Goal: Task Accomplishment & Management: Complete application form

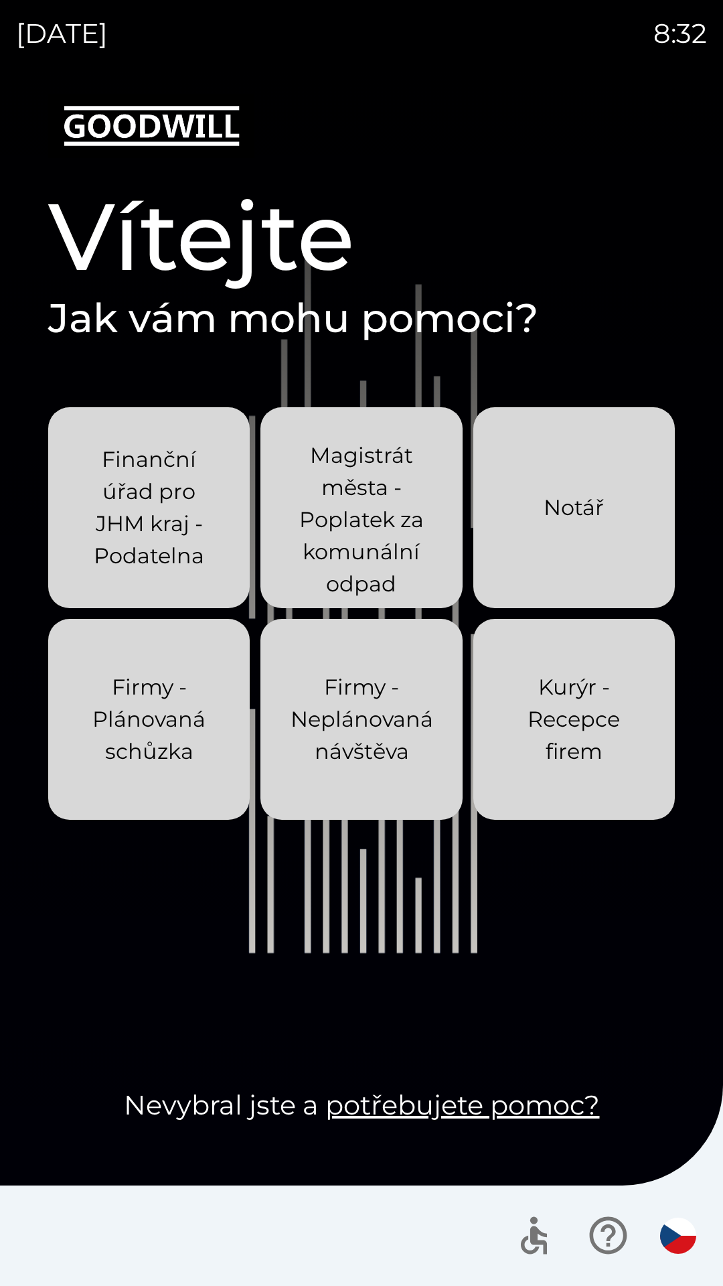
click at [0, 68] on div "[DATE] 8:32 Vítejte Jak vám mohu pomoci? Finanční úřad pro JHM kraj - Podatelna…" at bounding box center [361, 643] width 723 height 1286
click at [0, 0] on div "[DATE] 8:50 Vítejte Jak vám mohu pomoci? Finanční úřad pro JHM kraj - Podatelna…" at bounding box center [361, 643] width 723 height 1286
click at [681, 1231] on img "button" at bounding box center [678, 1236] width 36 height 36
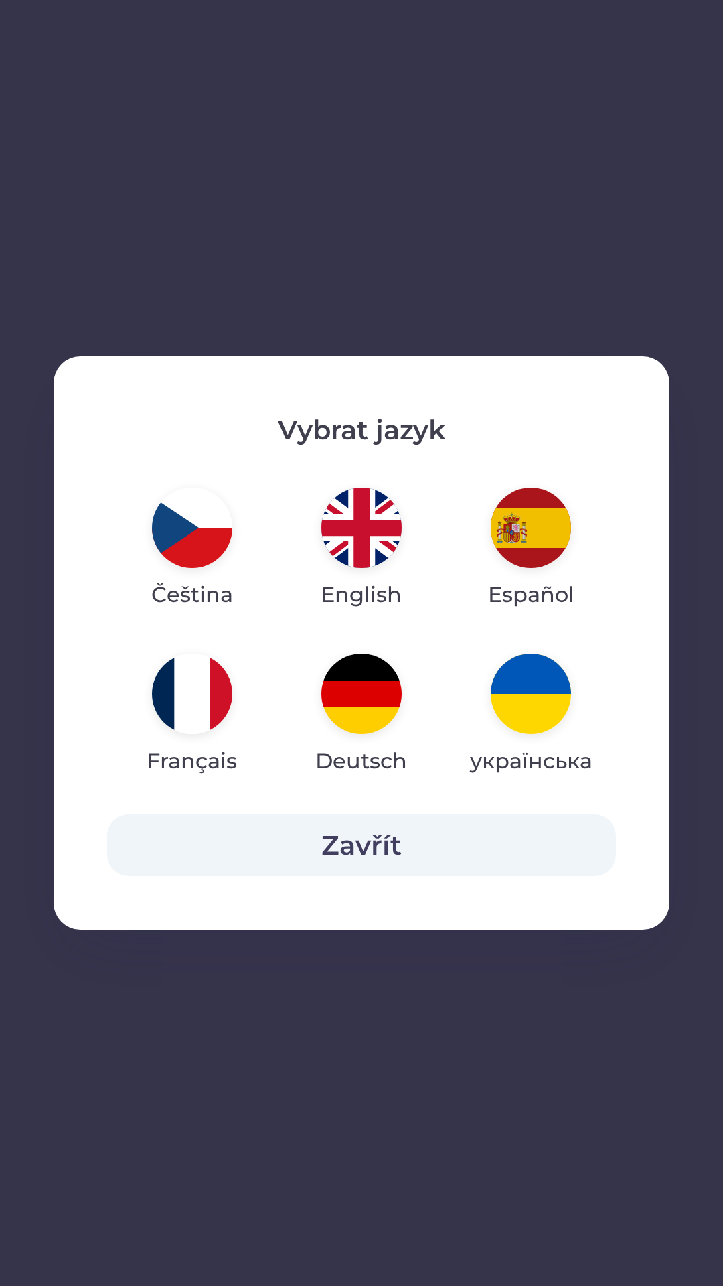
click at [529, 535] on img "button" at bounding box center [531, 528] width 80 height 80
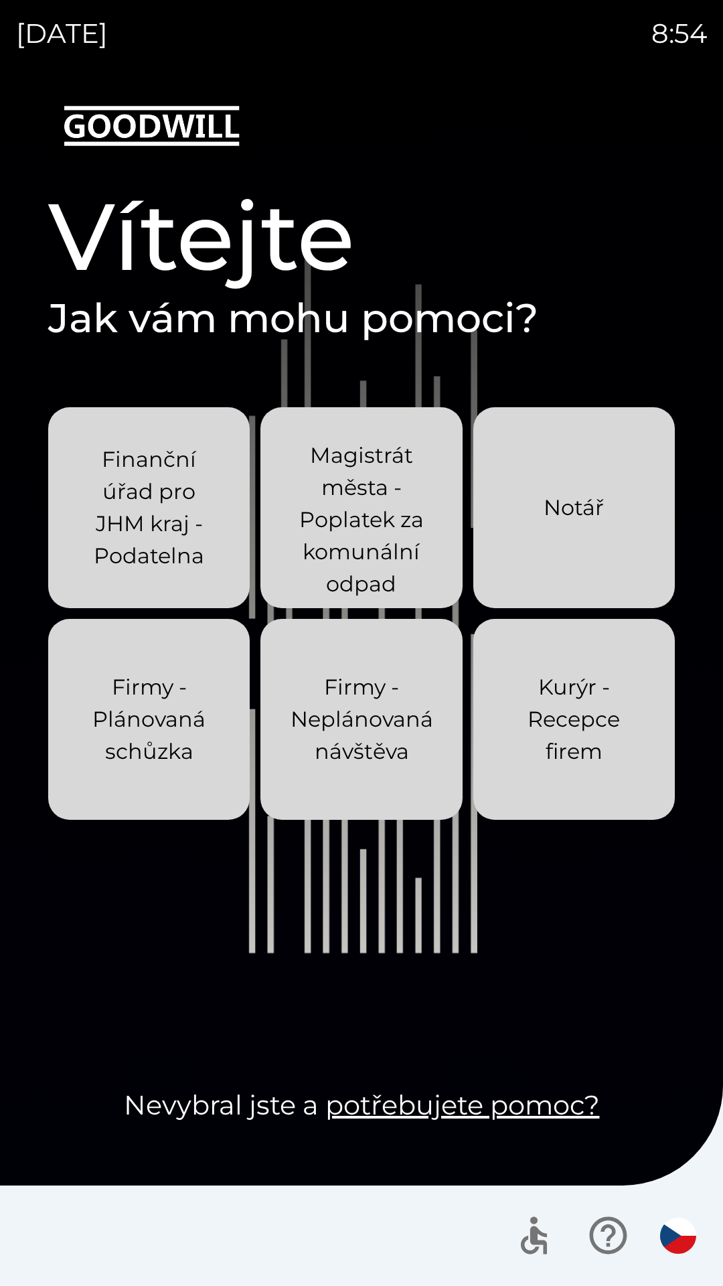
click at [0, 68] on div "[DATE] 8:54 Vítejte Jak vám mohu pomoci? Finanční úřad pro JHM kraj - Podatelna…" at bounding box center [361, 643] width 723 height 1286
click at [0, 68] on div "[DATE] 9:03 Vítejte Jak vám mohu pomoci? Finanční úřad pro JHM kraj - Podatelna…" at bounding box center [361, 643] width 723 height 1286
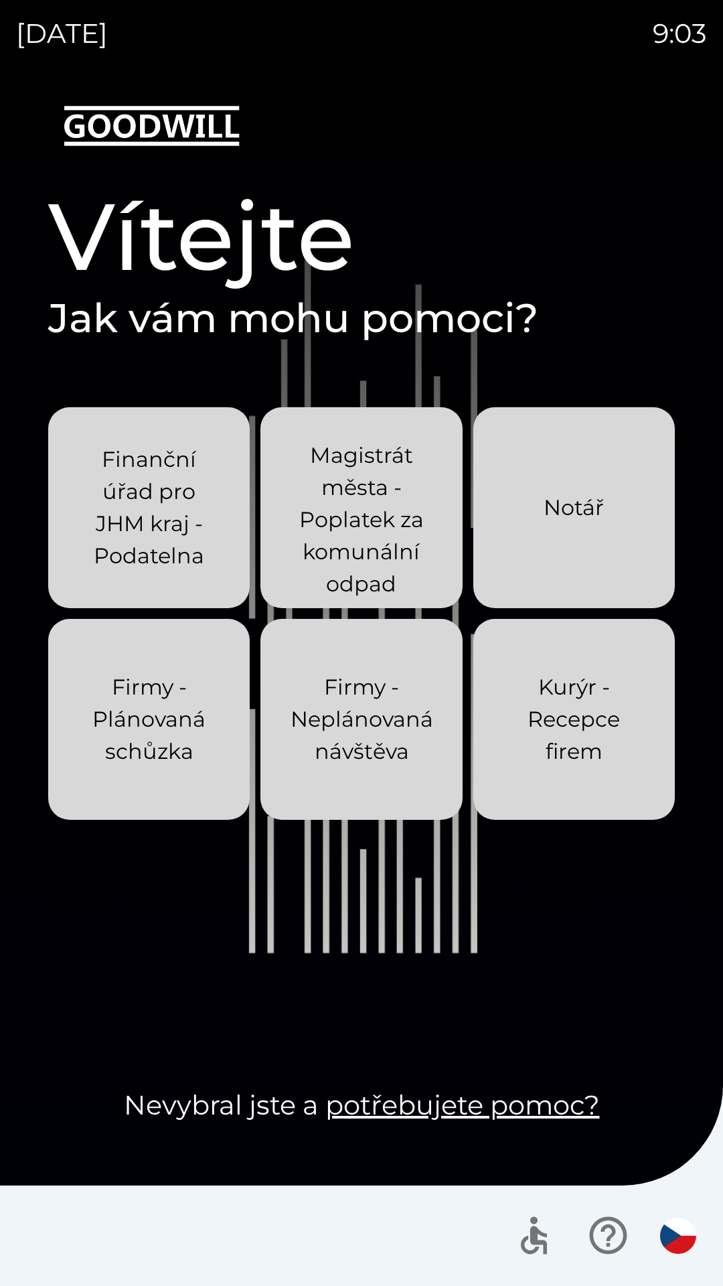
click at [0, 68] on div "[DATE] 9:03 Vítejte Jak vám mohu pomoci? Finanční úřad pro JHM kraj - Podatelna…" at bounding box center [361, 643] width 723 height 1286
click at [0, 68] on div "[DATE] 9:04 Vítejte Jak vám mohu pomoci? Finanční úřad pro JHM kraj - Podatelna…" at bounding box center [361, 643] width 723 height 1286
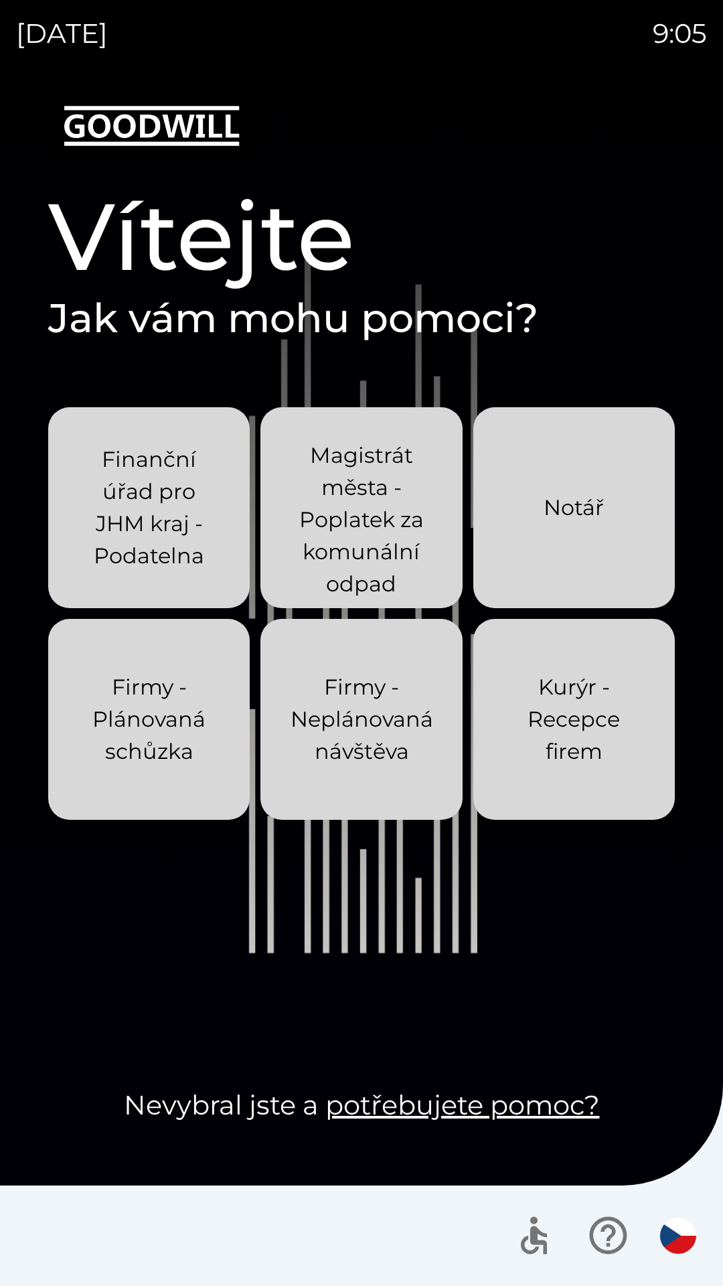
click at [0, 68] on div "[DATE] 9:05 Vítejte Jak vám mohu pomoci? Finanční úřad pro JHM kraj - Podatelna…" at bounding box center [361, 643] width 723 height 1286
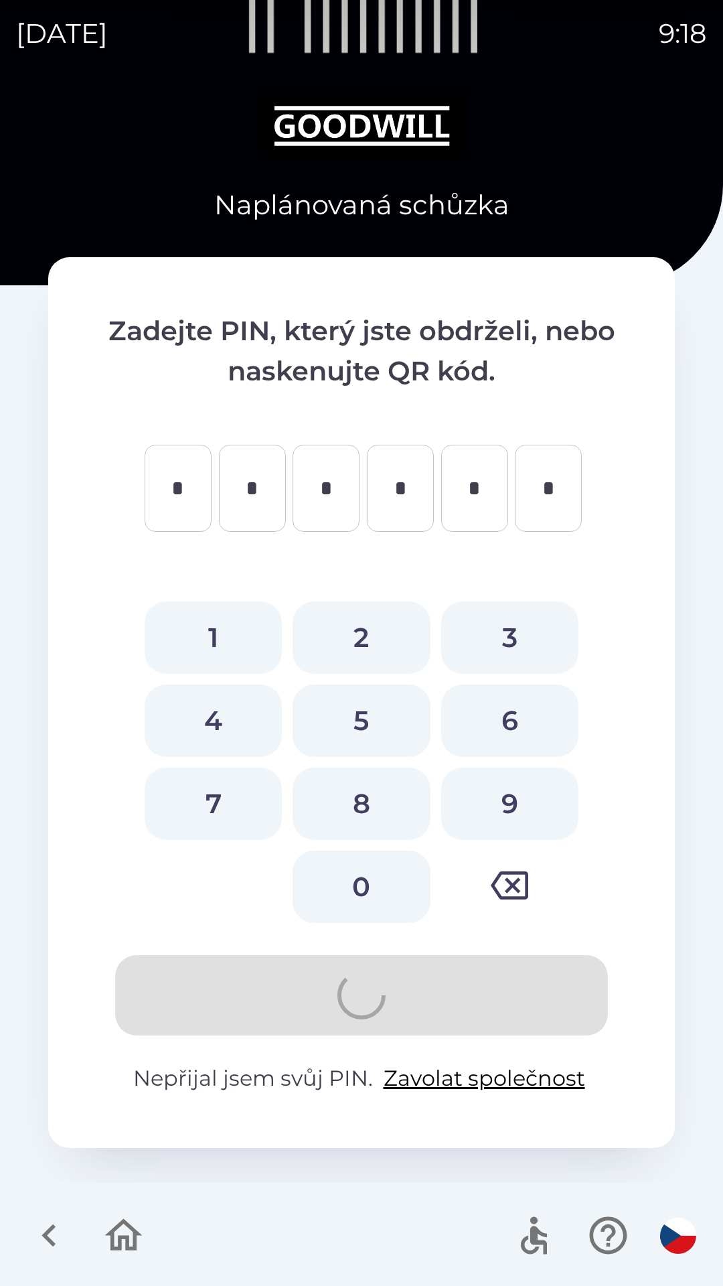
type input "*"
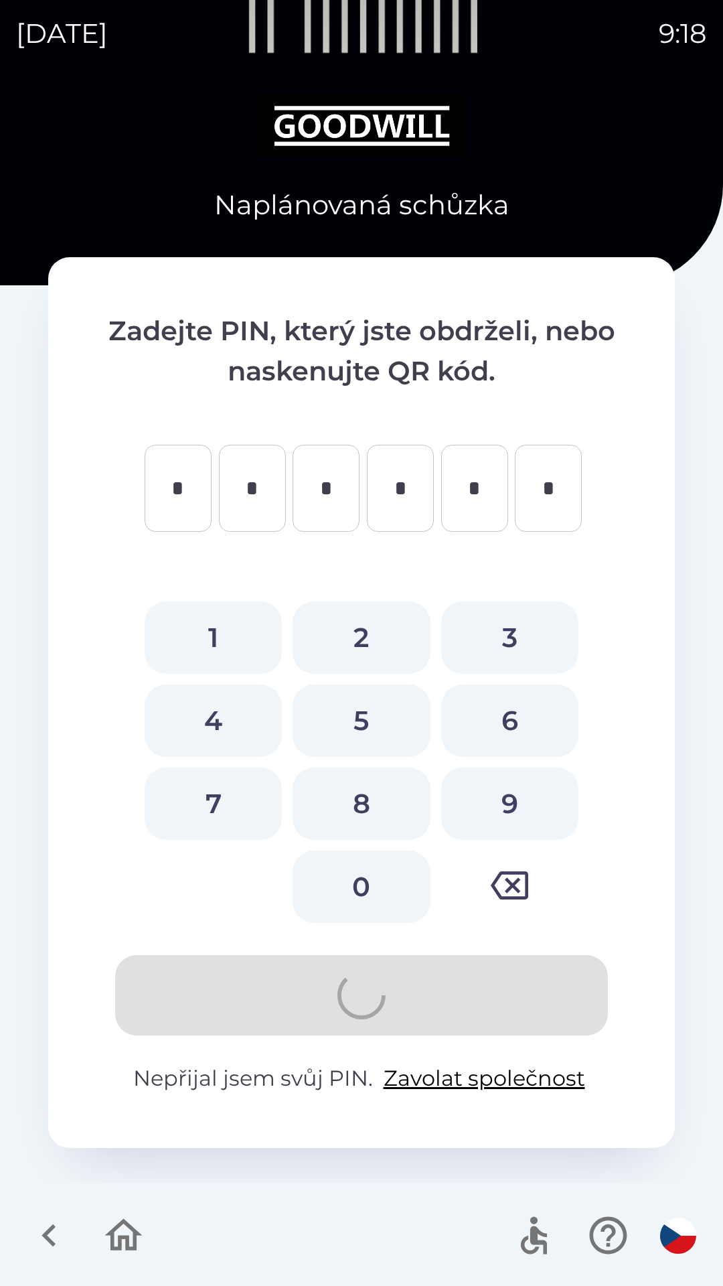
type input "*"
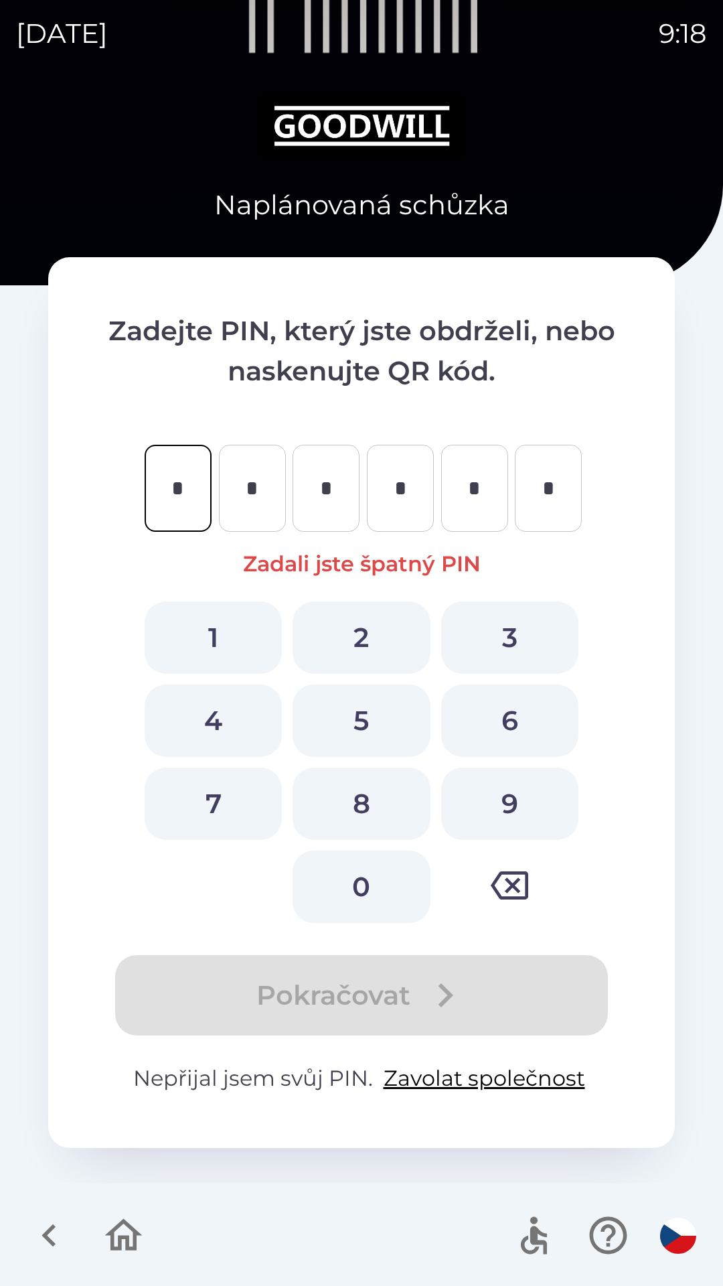
type input "*"
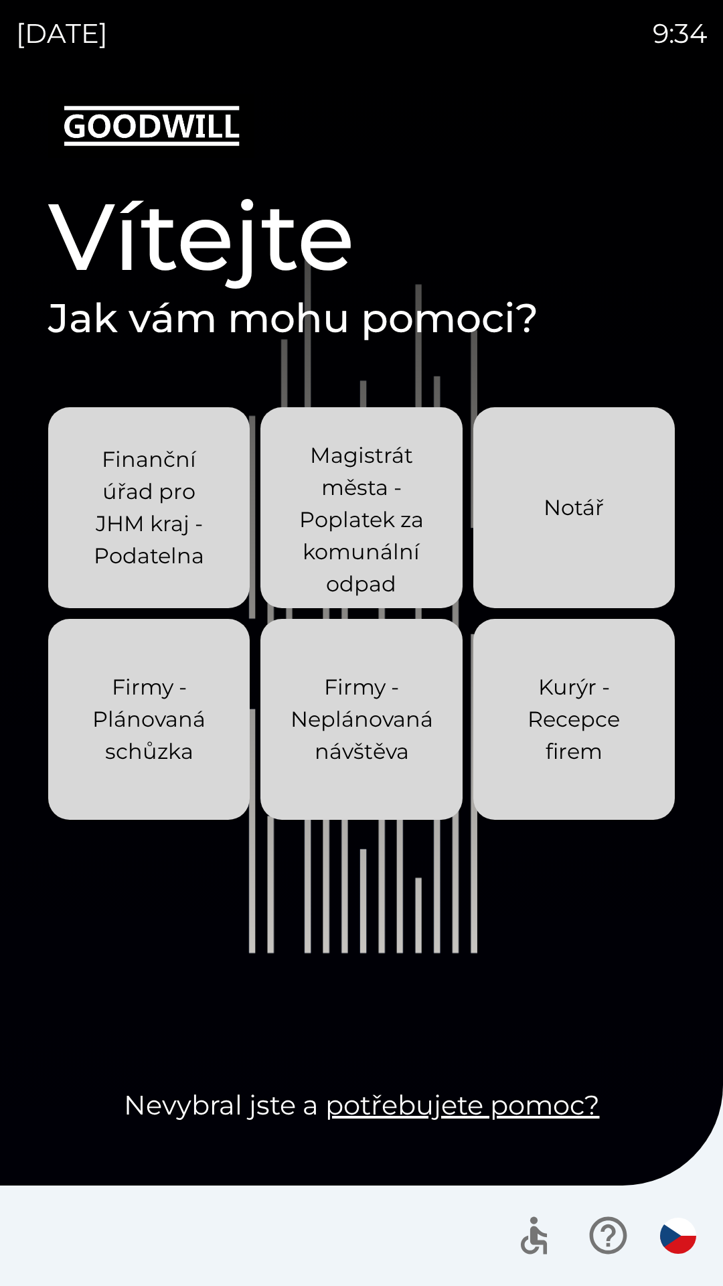
click at [0, 0] on div "[DATE] 9:34 Vítejte Jak vám mohu pomoci? Finanční úřad pro JHM kraj - Podatelna…" at bounding box center [361, 643] width 723 height 1286
click at [0, 0] on div "[DATE] 9:41 Vítejte Jak vám mohu pomoci? Finanční úřad pro JHM kraj - Podatelna…" at bounding box center [361, 643] width 723 height 1286
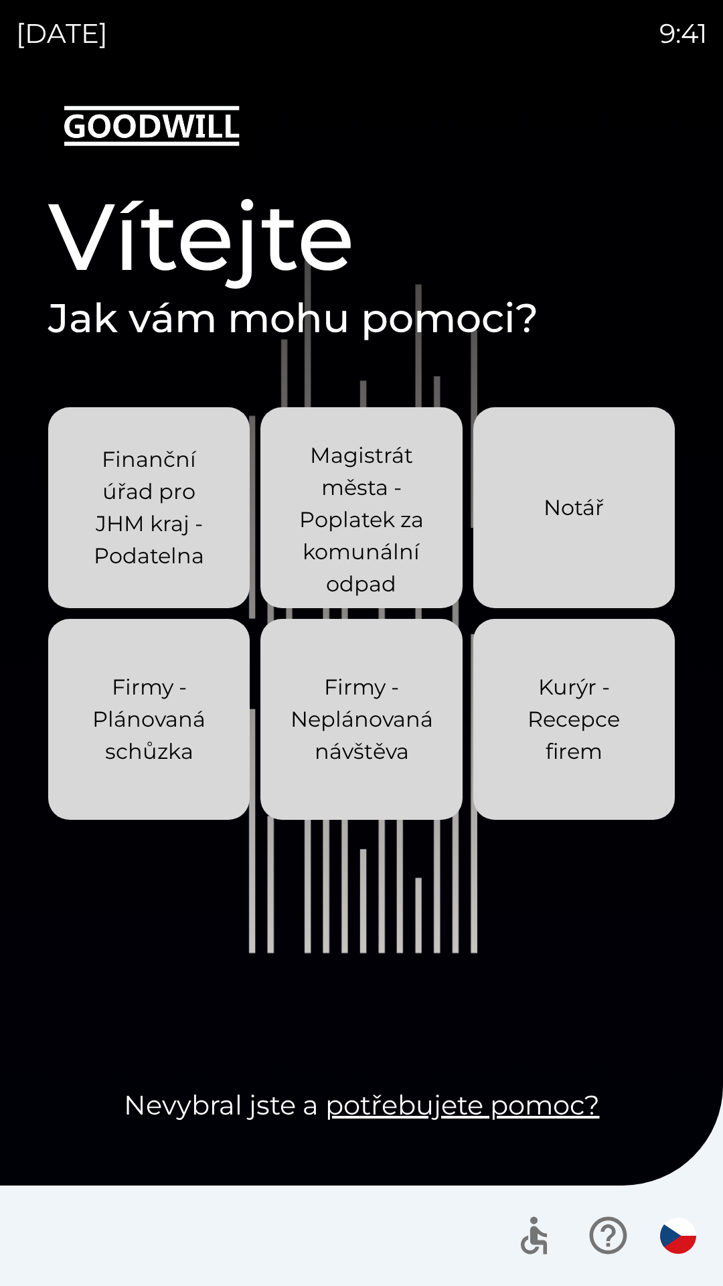
click at [0, 0] on div "[DATE] 9:41 Vítejte Jak vám mohu pomoci? Finanční úřad pro JHM kraj - Podatelna…" at bounding box center [361, 643] width 723 height 1286
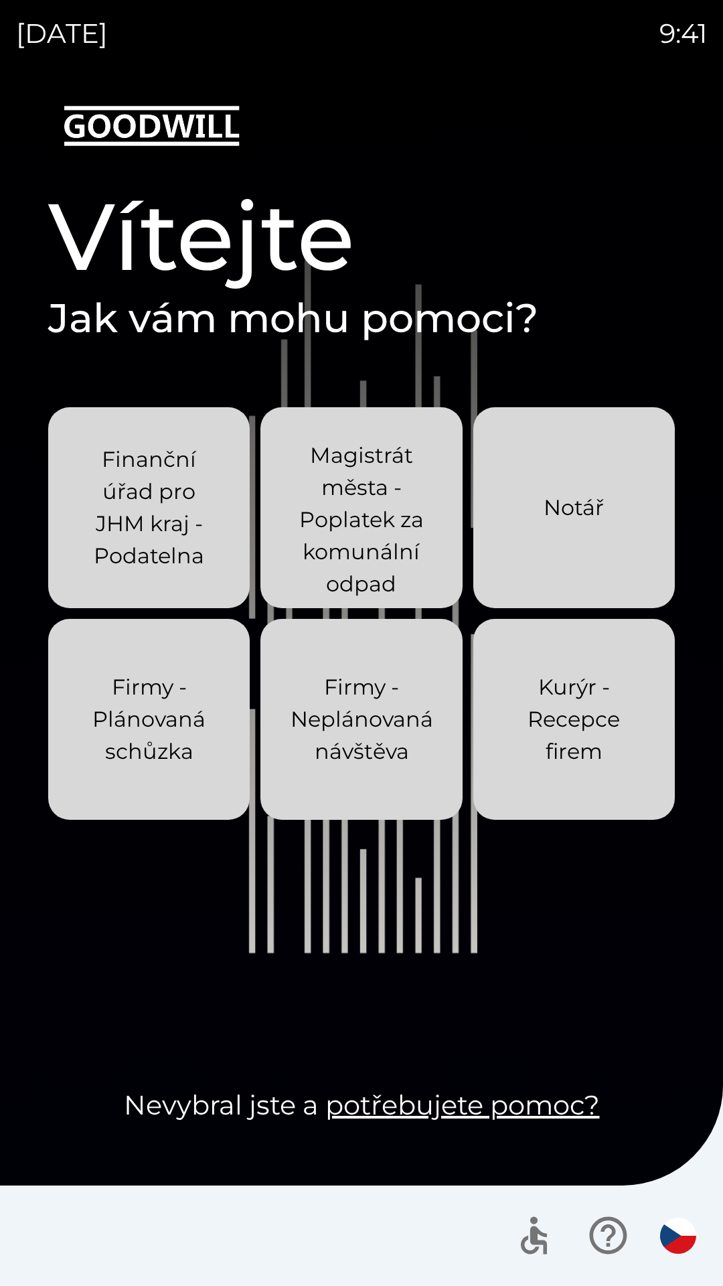
click at [0, 0] on div "[DATE] 9:41 Vítejte Jak vám mohu pomoci? Finanční úřad pro JHM kraj - Podatelna…" at bounding box center [361, 643] width 723 height 1286
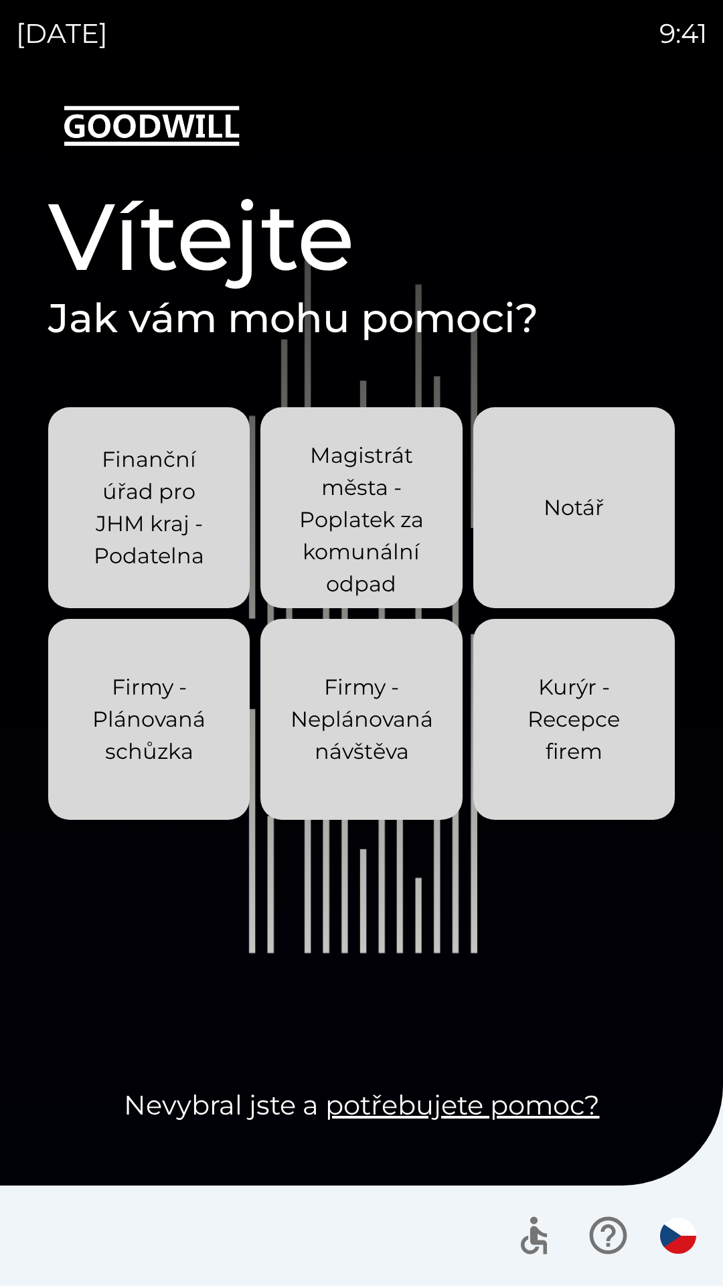
click at [0, 0] on div "[DATE] 9:41 Vítejte Jak vám mohu pomoci? Finanční úřad pro JHM kraj - Podatelna…" at bounding box center [361, 643] width 723 height 1286
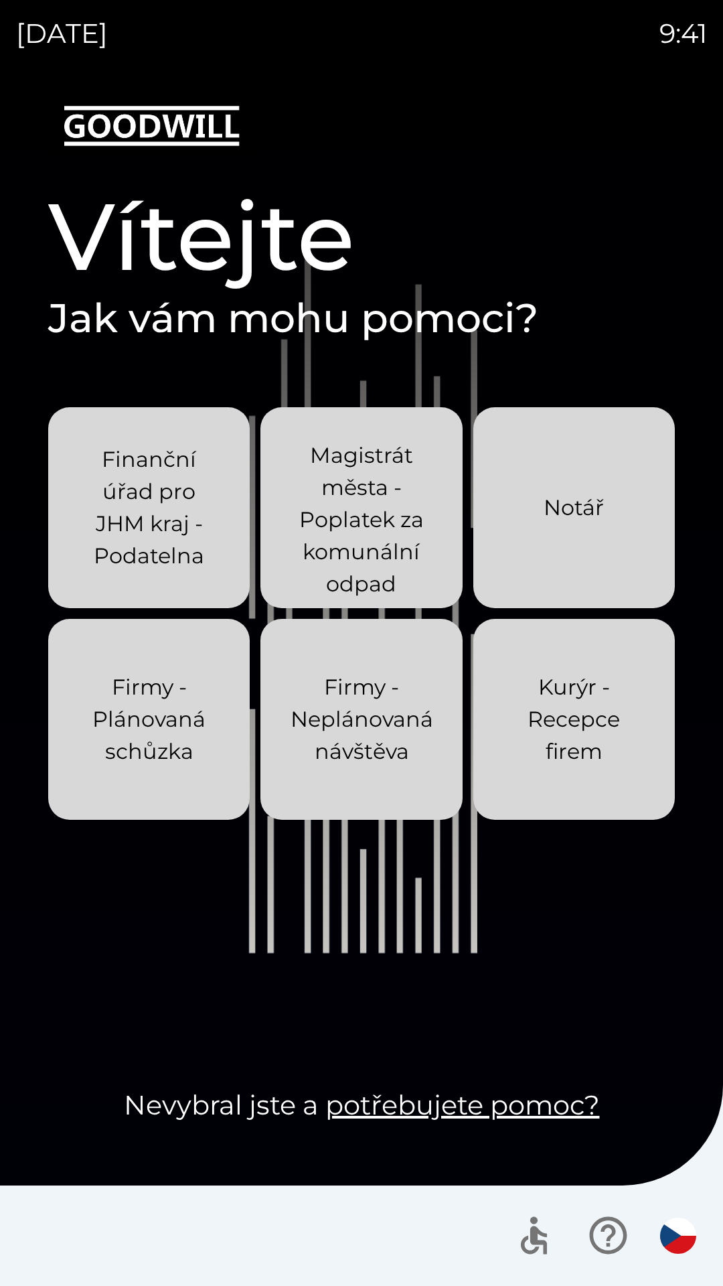
click at [0, 0] on div "[DATE] 9:41 Vítejte Jak vám mohu pomoci? Finanční úřad pro JHM kraj - Podatelna…" at bounding box center [361, 643] width 723 height 1286
click at [0, 0] on div "[DATE] 9:43 Vítejte Jak vám mohu pomoci? Finanční úřad pro JHM kraj - Podatelna…" at bounding box center [361, 643] width 723 height 1286
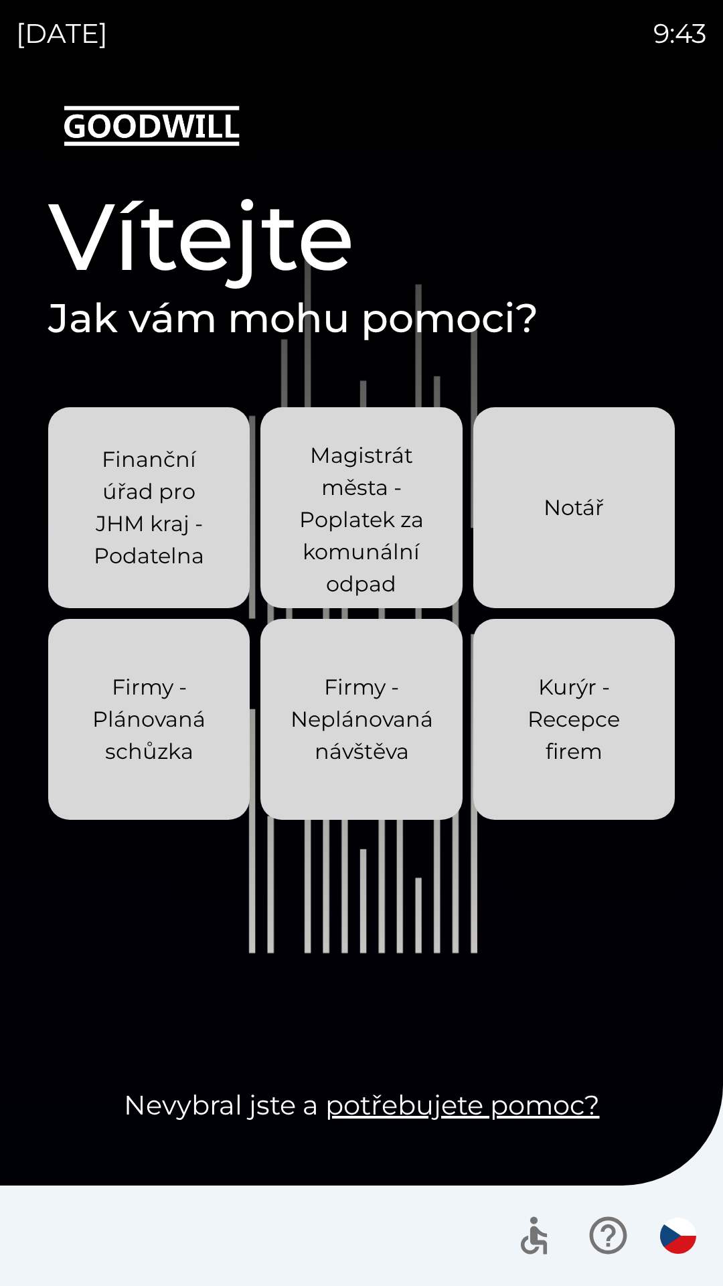
click at [0, 0] on div "[DATE] 9:43 Vítejte Jak vám mohu pomoci? Finanční úřad pro JHM kraj - Podatelna…" at bounding box center [361, 643] width 723 height 1286
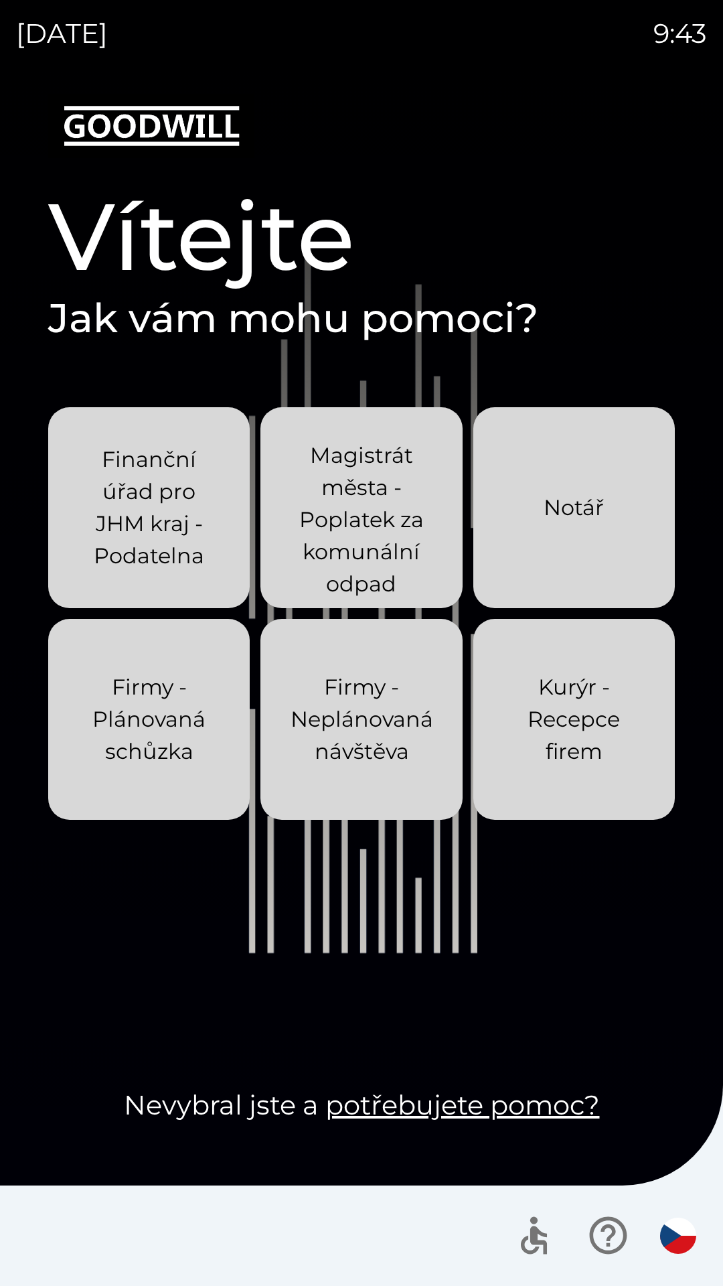
click at [0, 0] on div "[DATE] 9:43 Vítejte Jak vám mohu pomoci? Finanční úřad pro JHM kraj - Podatelna…" at bounding box center [361, 643] width 723 height 1286
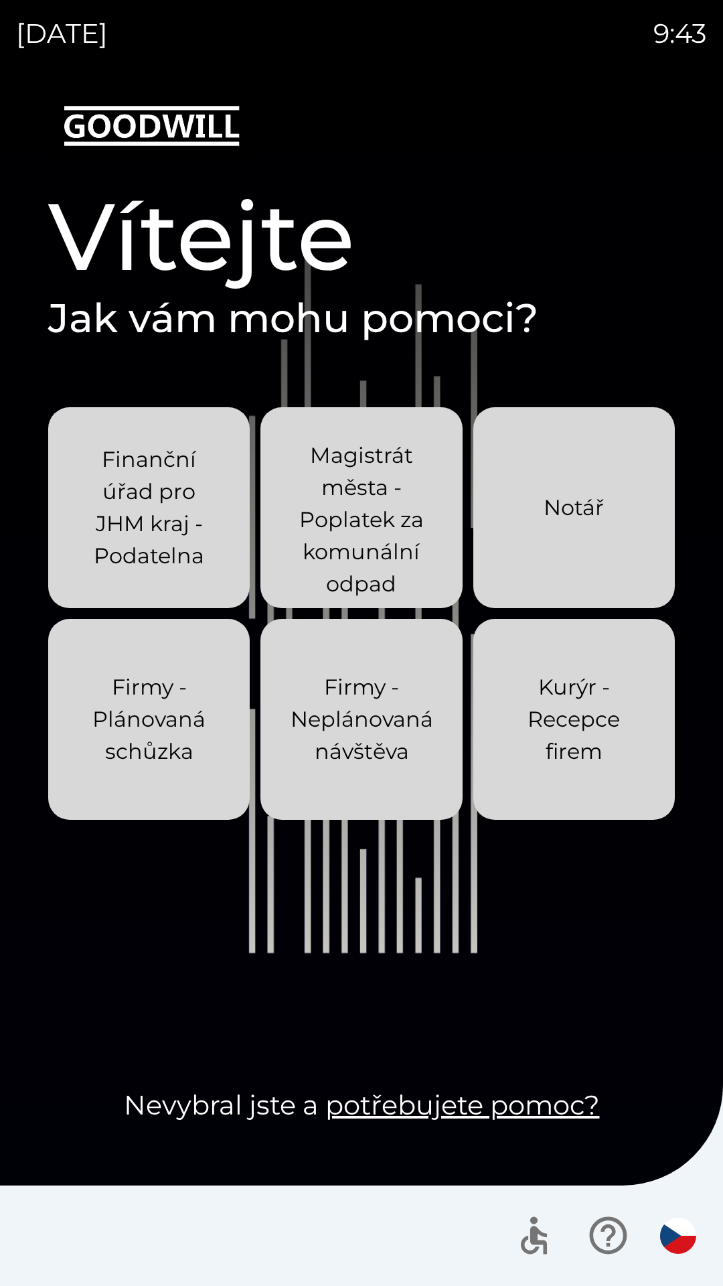
click at [0, 0] on div "[DATE] 9:43 Vítejte Jak vám mohu pomoci? Finanční úřad pro JHM kraj - Podatelna…" at bounding box center [361, 643] width 723 height 1286
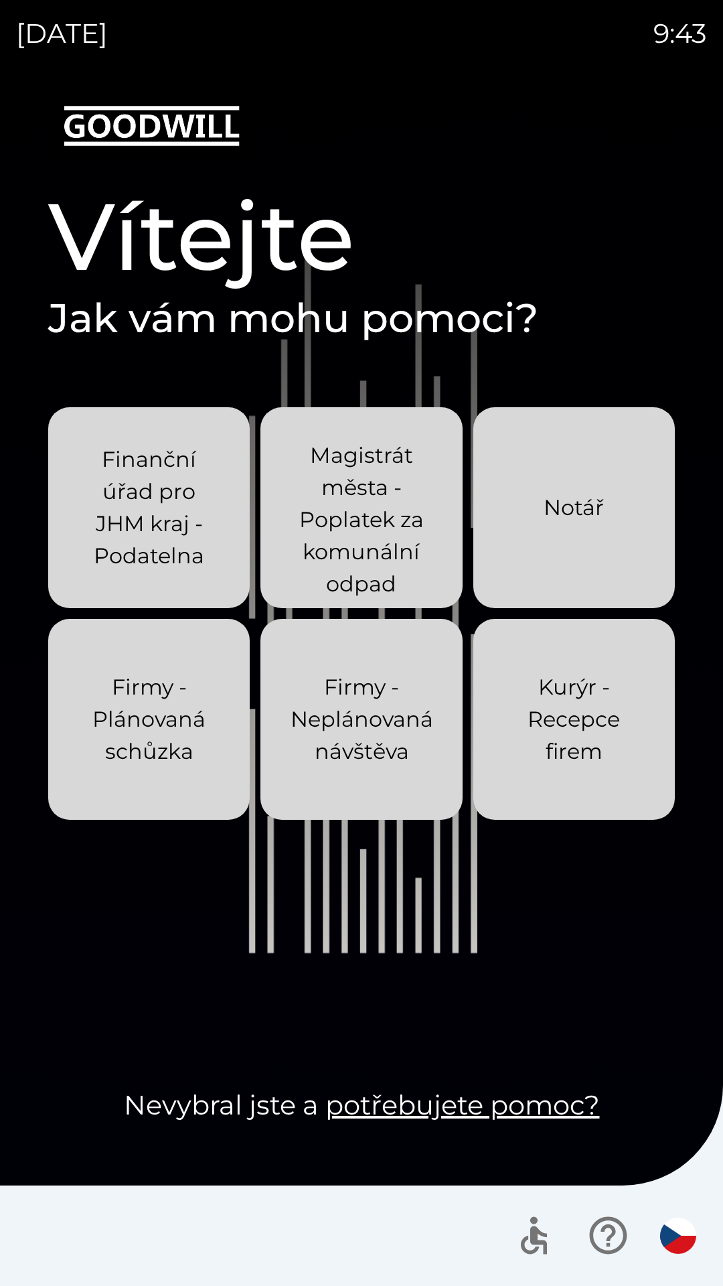
click at [0, 0] on div "[DATE] 9:43 Vítejte Jak vám mohu pomoci? Finanční úřad pro JHM kraj - Podatelna…" at bounding box center [361, 643] width 723 height 1286
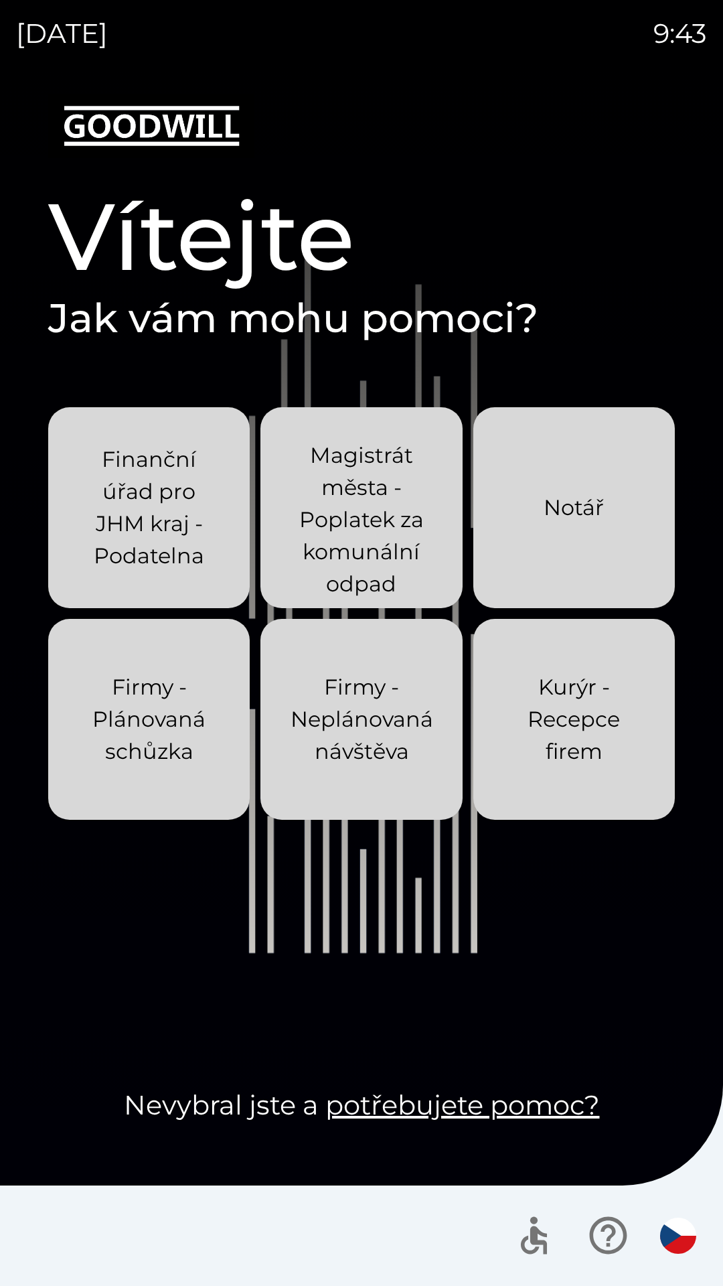
click at [0, 0] on div "[DATE] 9:43 Vítejte Jak vám mohu pomoci? Finanční úřad pro JHM kraj - Podatelna…" at bounding box center [361, 643] width 723 height 1286
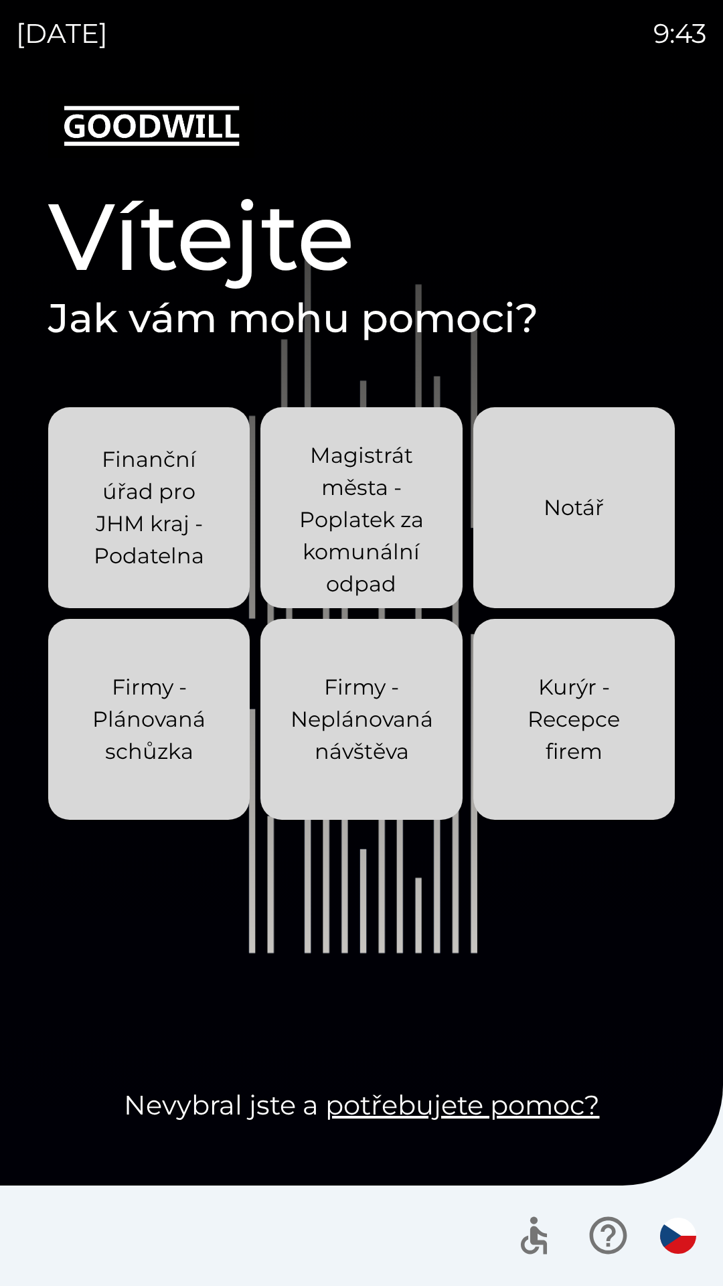
click at [0, 0] on div "[DATE] 9:43 Vítejte Jak vám mohu pomoci? Finanční úřad pro JHM kraj - Podatelna…" at bounding box center [361, 643] width 723 height 1286
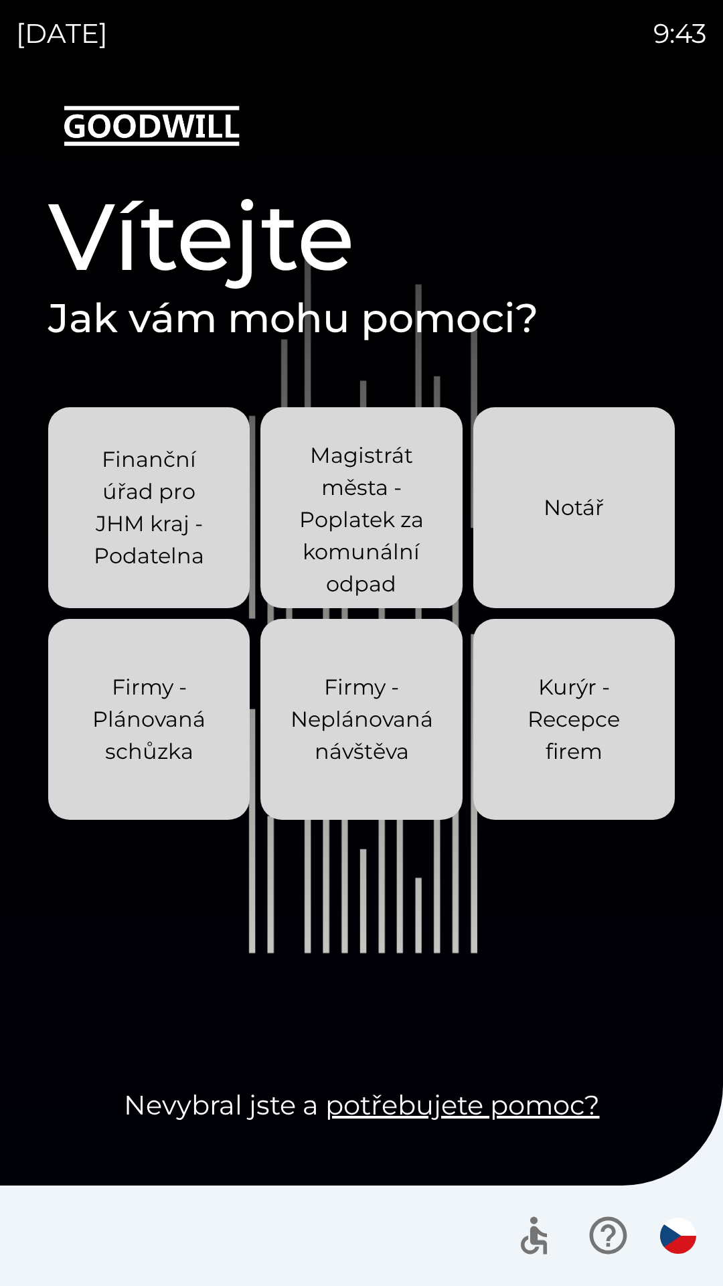
click at [0, 0] on div "[DATE] 9:43 Vítejte Jak vám mohu pomoci? Finanční úřad pro JHM kraj - Podatelna…" at bounding box center [361, 643] width 723 height 1286
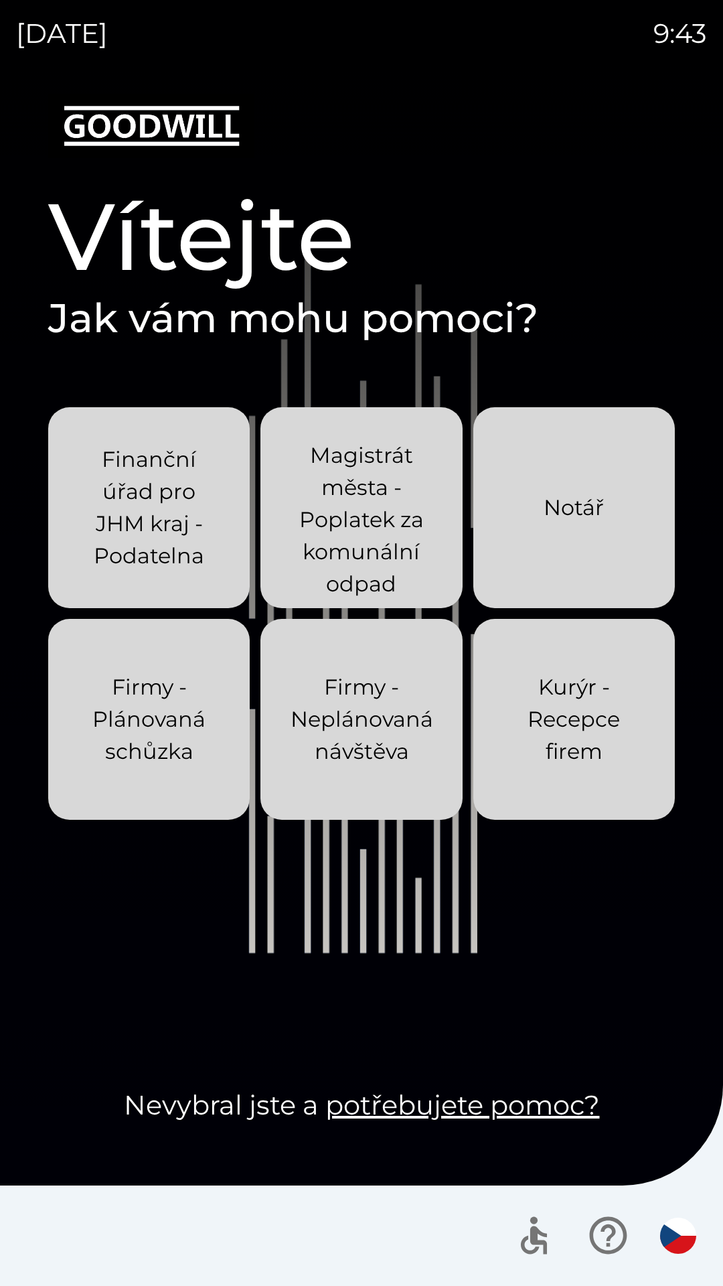
click at [0, 0] on div "[DATE] 9:43 Vítejte Jak vám mohu pomoci? Finanční úřad pro JHM kraj - Podatelna…" at bounding box center [361, 643] width 723 height 1286
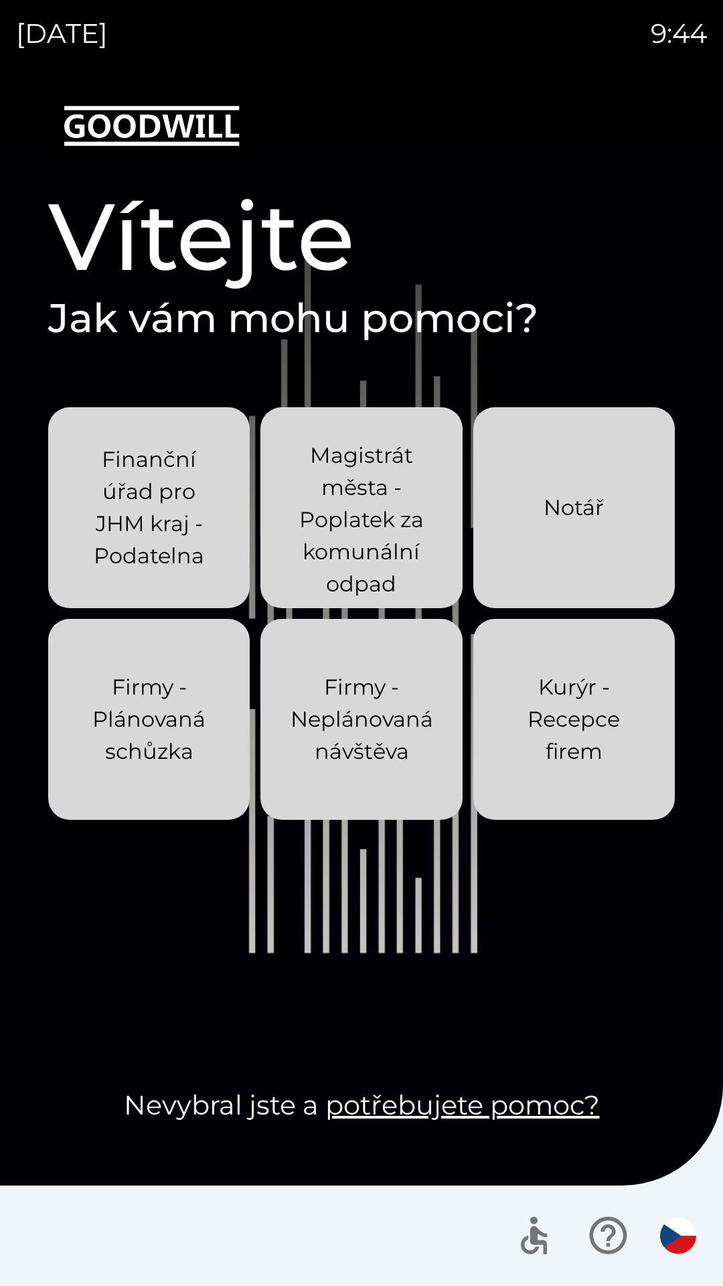
click at [0, 0] on div "[DATE] 9:44 Vítejte Jak vám mohu pomoci? Finanční úřad pro JHM kraj - Podatelna…" at bounding box center [361, 643] width 723 height 1286
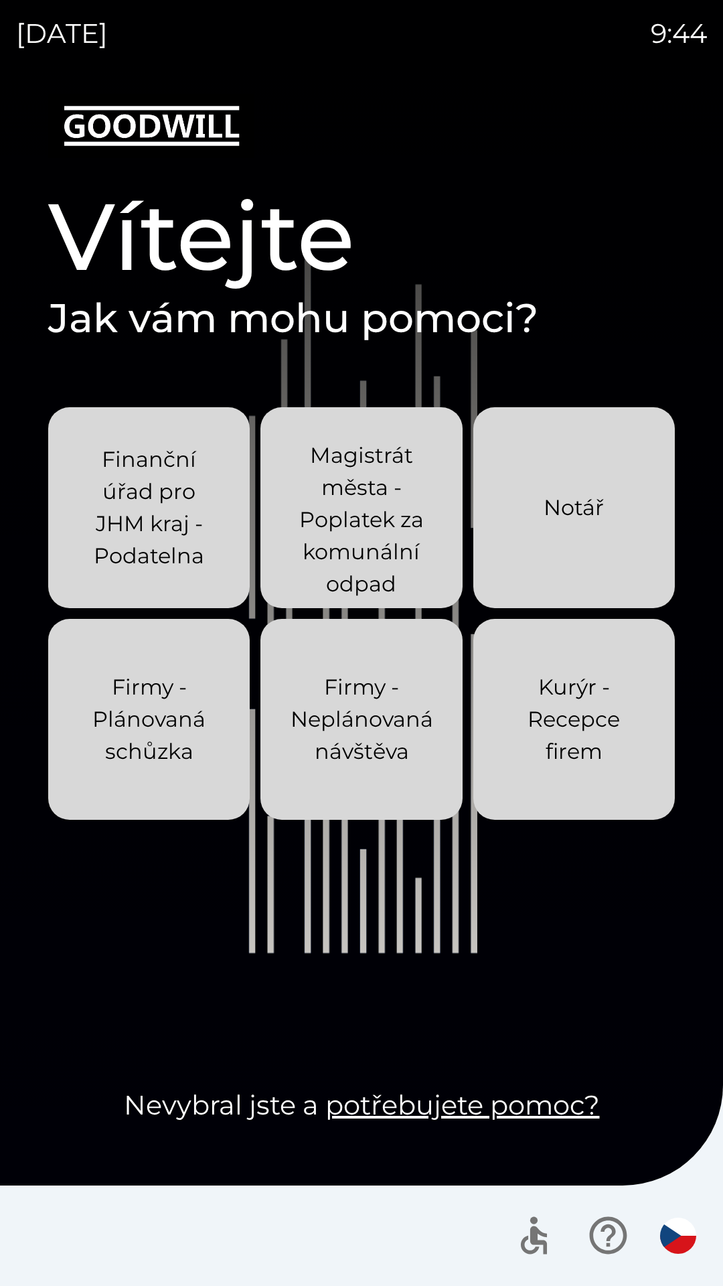
click at [0, 0] on div "[DATE] 9:44 Vítejte Jak vám mohu pomoci? Finanční úřad pro JHM kraj - Podatelna…" at bounding box center [361, 643] width 723 height 1286
click at [0, 0] on div "[DATE] 9:45 Vítejte Jak vám mohu pomoci? Finanční úřad pro JHM kraj - Podatelna…" at bounding box center [361, 643] width 723 height 1286
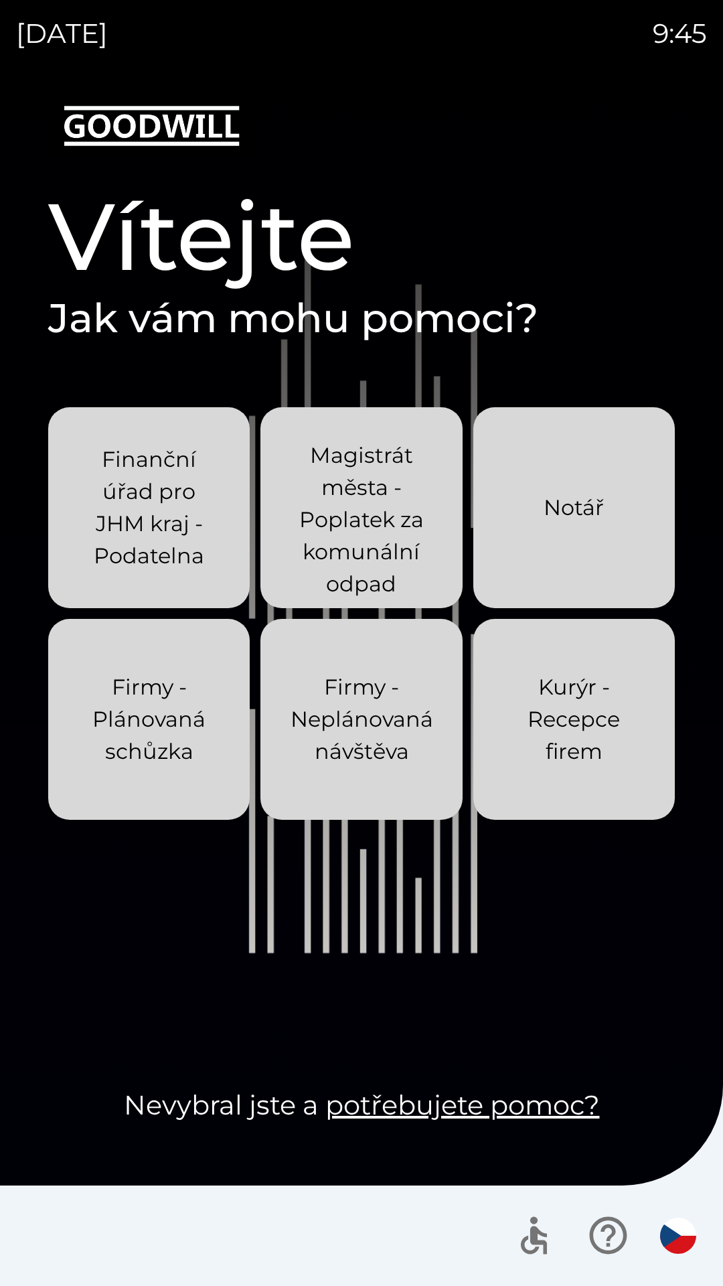
click at [0, 0] on div "[DATE] 9:45 Vítejte Jak vám mohu pomoci? Finanční úřad pro JHM kraj - Podatelna…" at bounding box center [361, 643] width 723 height 1286
click at [0, 0] on div "[DATE] 9:46 Vítejte Jak vám mohu pomoci? Finanční úřad pro JHM kraj - Podatelna…" at bounding box center [361, 643] width 723 height 1286
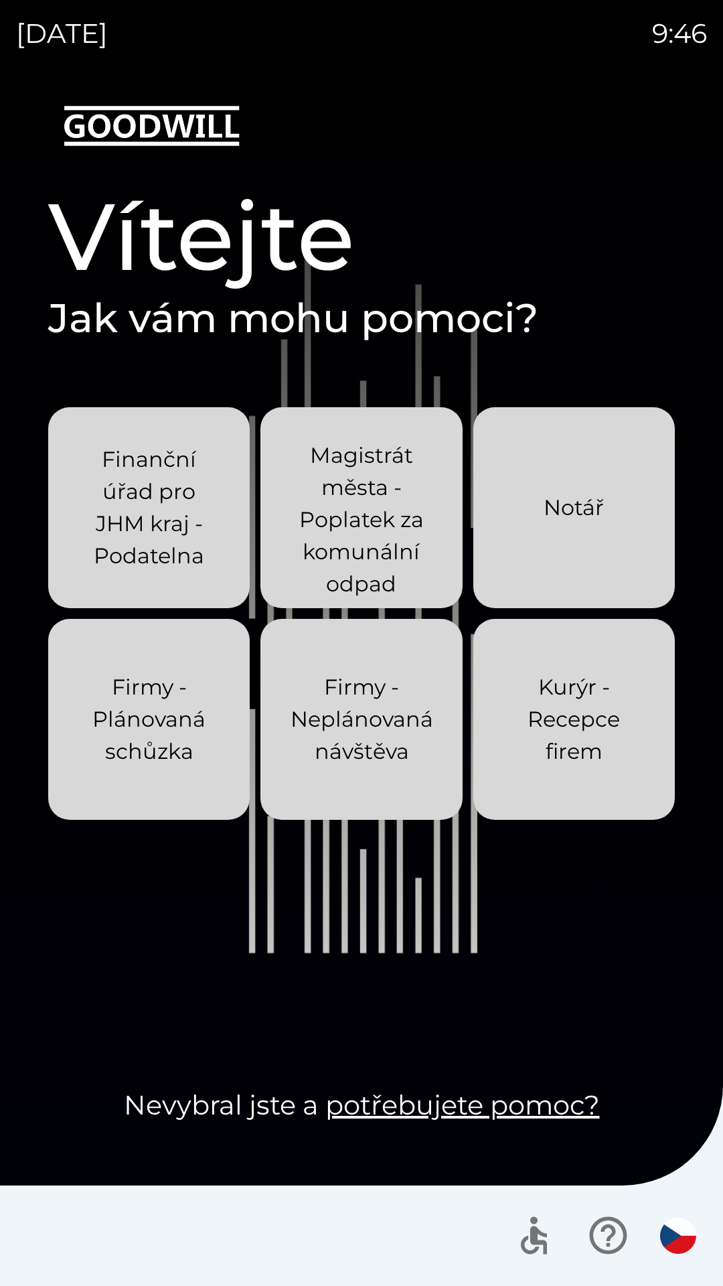
click at [0, 0] on div "[DATE] 9:46 Vítejte Jak vám mohu pomoci? Finanční úřad pro JHM kraj - Podatelna…" at bounding box center [361, 643] width 723 height 1286
click at [0, 0] on div "[DATE] 9:47 Vítejte Jak vám mohu pomoci? Finanční úřad pro JHM kraj - Podatelna…" at bounding box center [361, 643] width 723 height 1286
click at [0, 0] on div "[DATE] 9:48 Vítejte Jak vám mohu pomoci? Finanční úřad pro JHM kraj - Podatelna…" at bounding box center [361, 643] width 723 height 1286
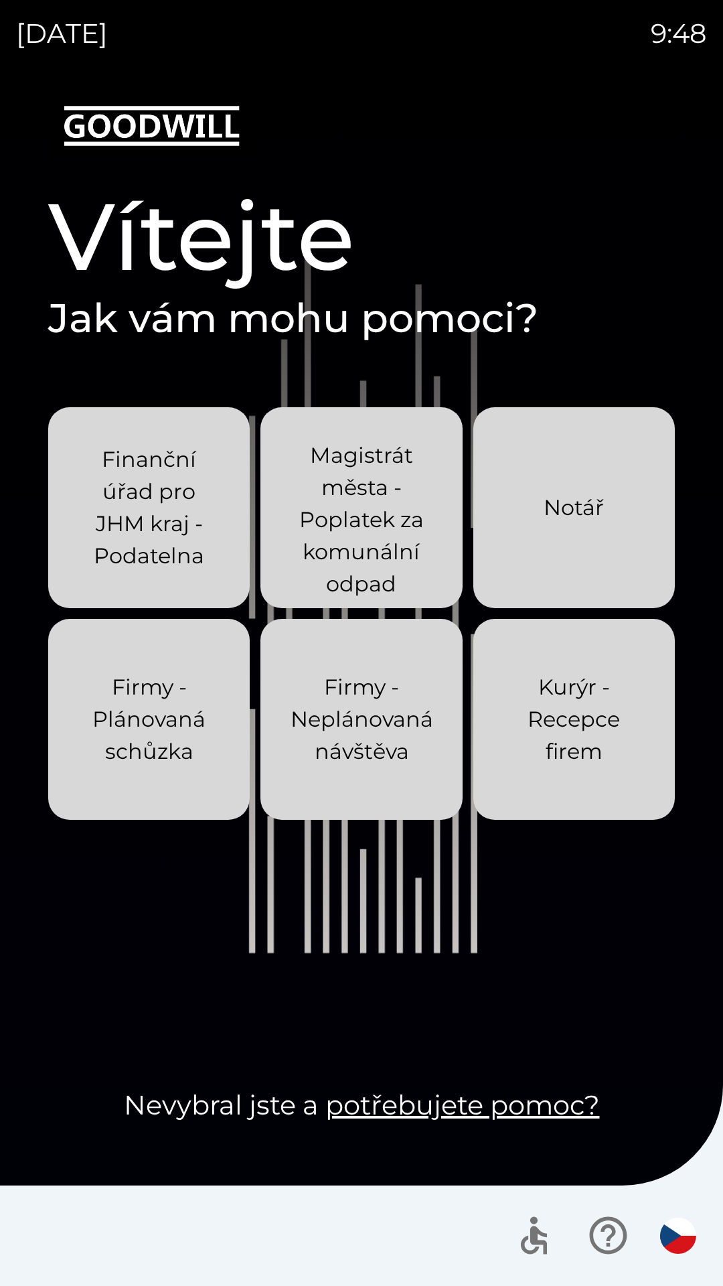
click at [0, 0] on div "[DATE] 9:48 Vítejte Jak vám mohu pomoci? Finanční úřad pro JHM kraj - Podatelna…" at bounding box center [361, 643] width 723 height 1286
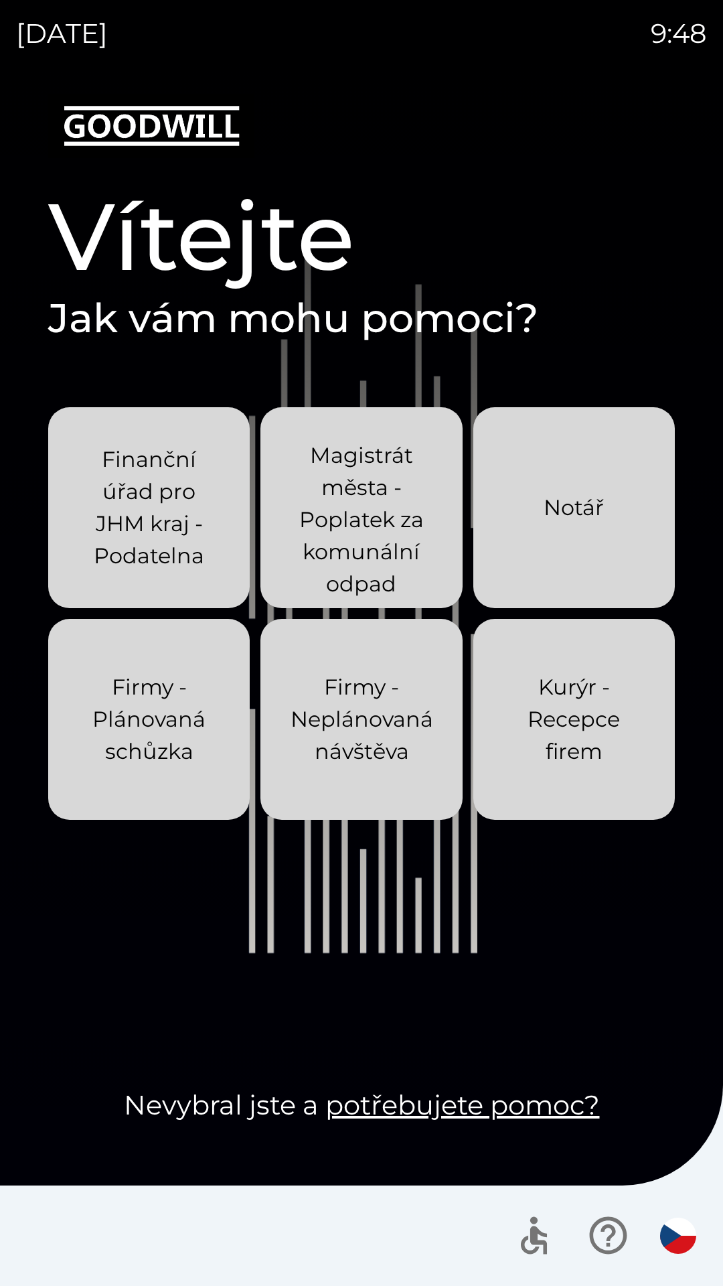
click at [0, 0] on div "[DATE] 9:48 Vítejte Jak vám mohu pomoci? Finanční úřad pro JHM kraj - Podatelna…" at bounding box center [361, 643] width 723 height 1286
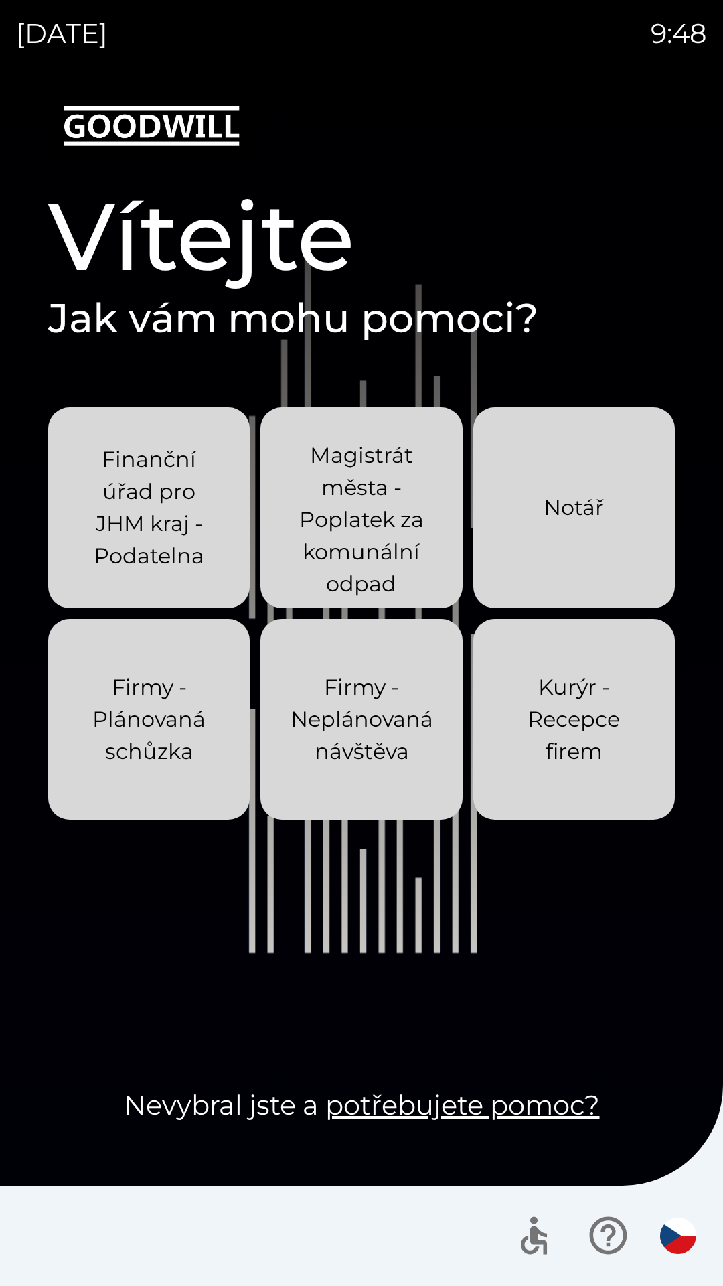
click at [0, 0] on div "[DATE] 9:48 Vítejte Jak vám mohu pomoci? Finanční úřad pro JHM kraj - Podatelna…" at bounding box center [361, 643] width 723 height 1286
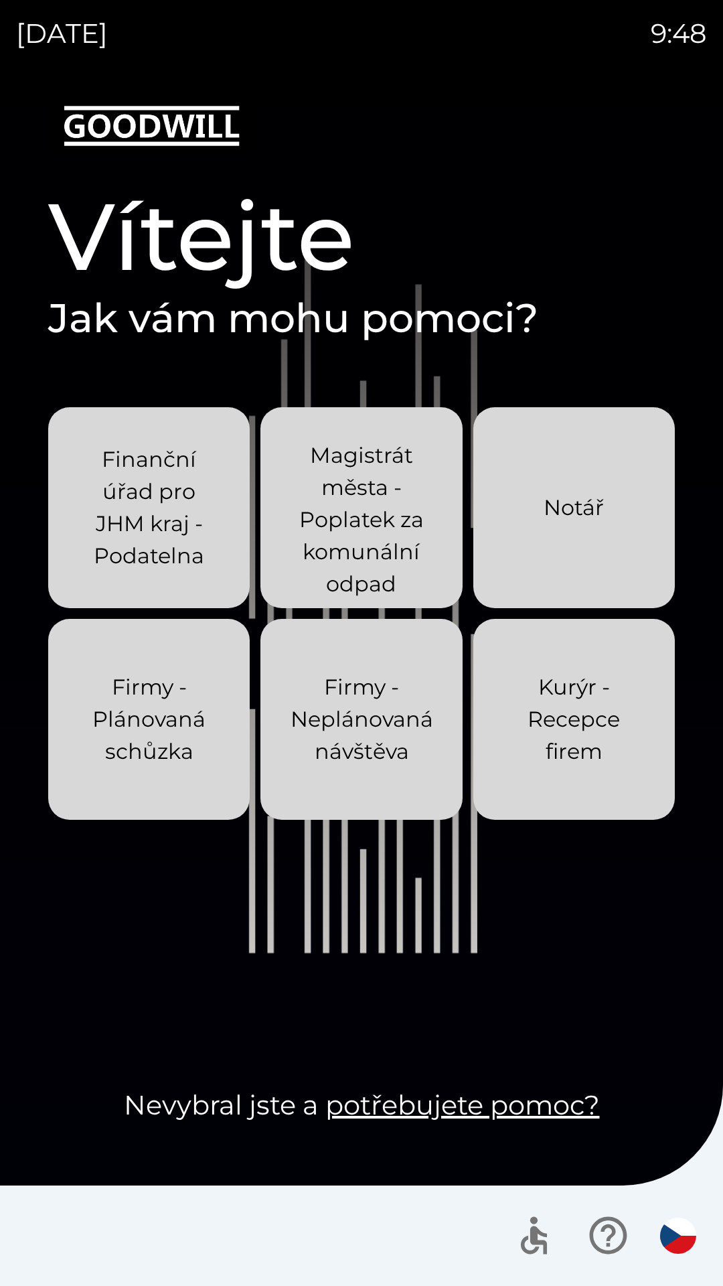
click at [0, 0] on div "[DATE] 9:48 Vítejte Jak vám mohu pomoci? Finanční úřad pro JHM kraj - Podatelna…" at bounding box center [361, 643] width 723 height 1286
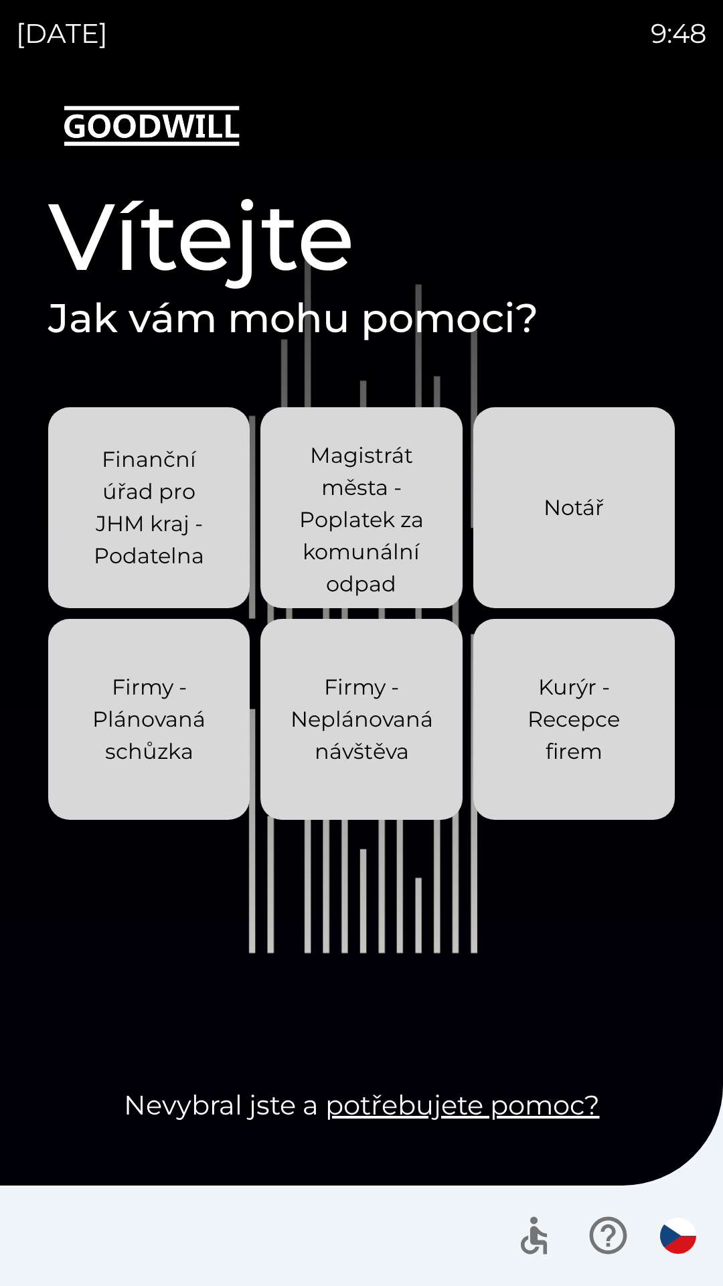
click at [0, 0] on div "[DATE] 9:48 Vítejte Jak vám mohu pomoci? Finanční úřad pro JHM kraj - Podatelna…" at bounding box center [361, 643] width 723 height 1286
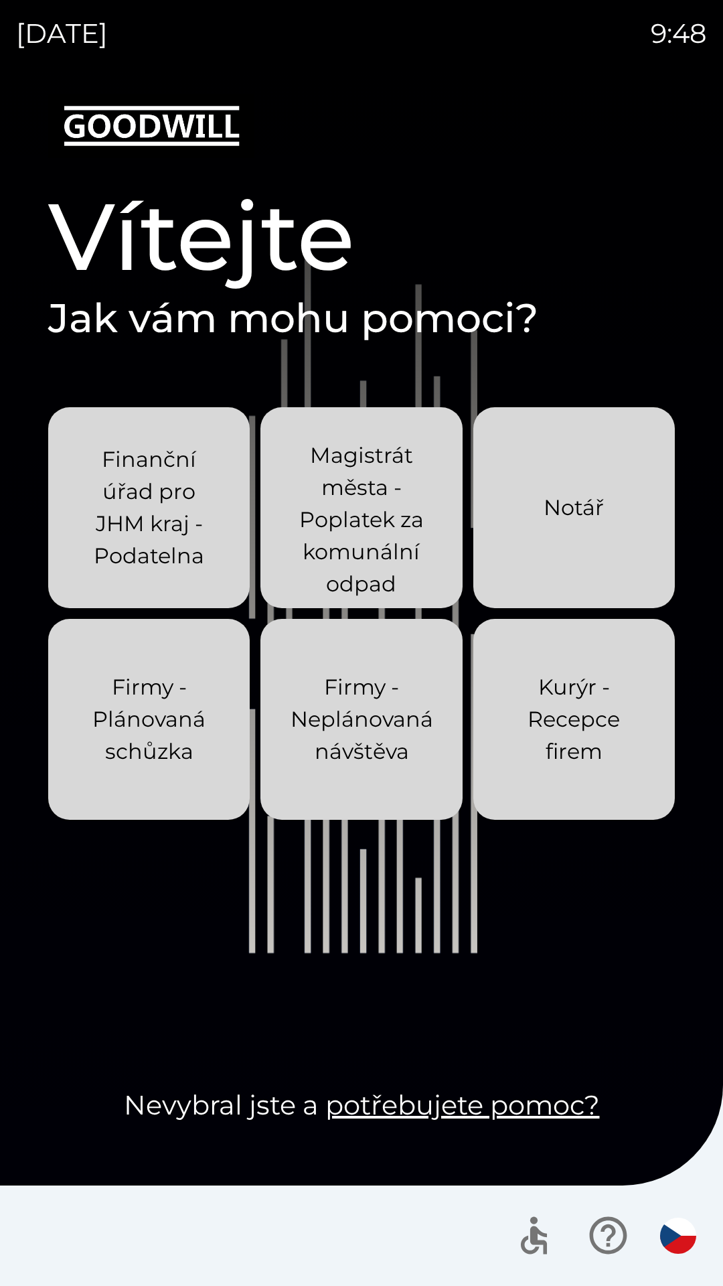
click at [0, 0] on div "[DATE] 9:48 Vítejte Jak vám mohu pomoci? Finanční úřad pro JHM kraj - Podatelna…" at bounding box center [361, 643] width 723 height 1286
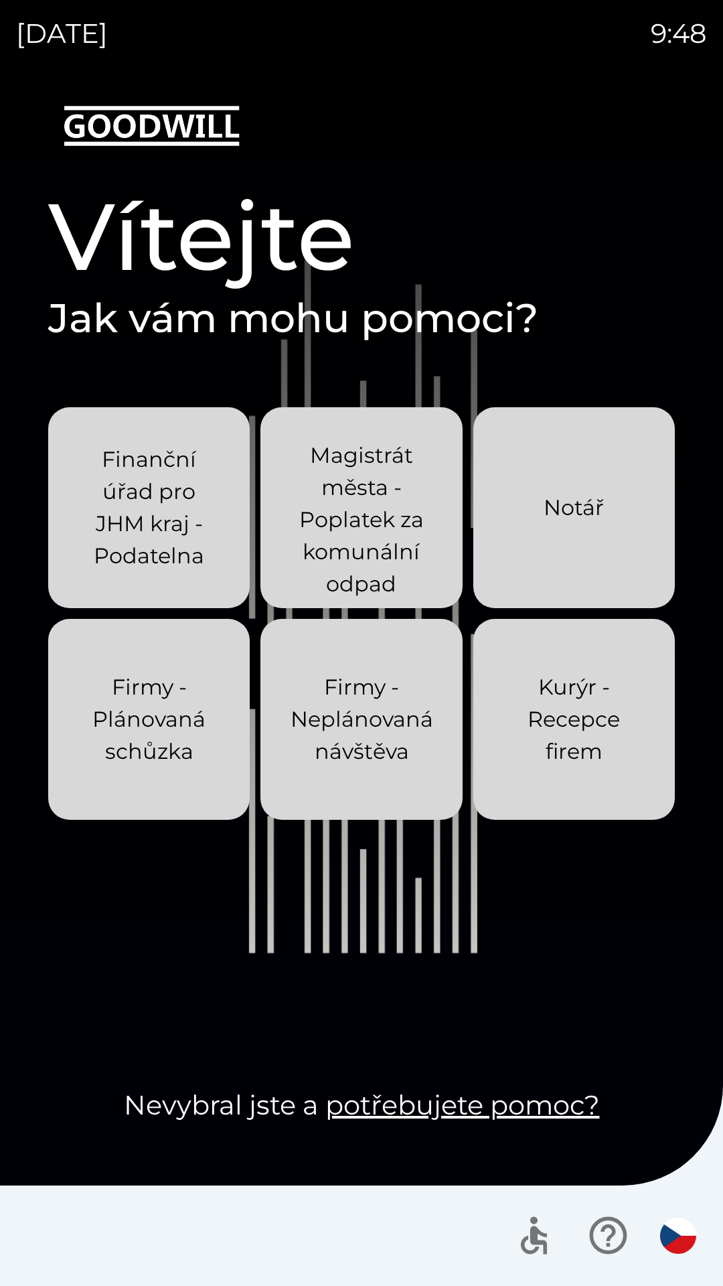
click at [0, 0] on div "[DATE] 9:48 Vítejte Jak vám mohu pomoci? Finanční úřad pro JHM kraj - Podatelna…" at bounding box center [361, 643] width 723 height 1286
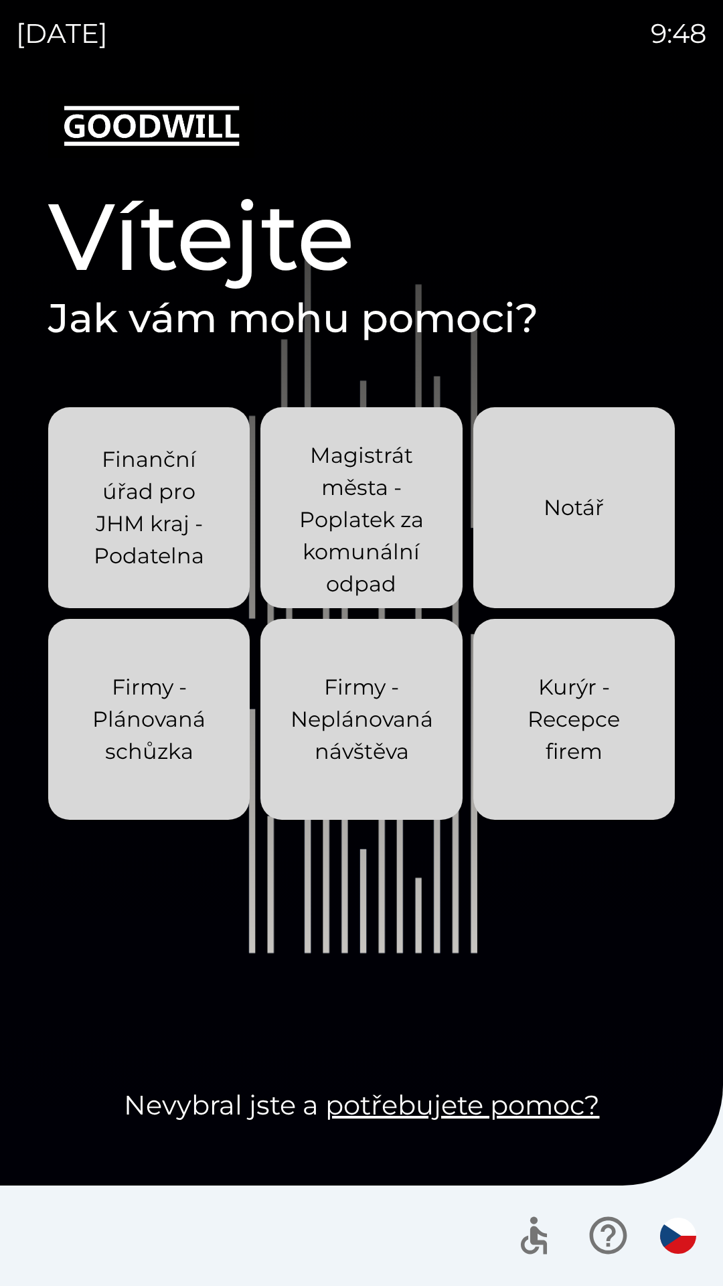
click at [0, 0] on div "[DATE] 9:48 Vítejte Jak vám mohu pomoci? Finanční úřad pro JHM kraj - Podatelna…" at bounding box center [361, 643] width 723 height 1286
click at [0, 0] on div "[DATE] 9:53 Vítejte Jak vám mohu pomoci? Finanční úřad pro JHM kraj - Podatelna…" at bounding box center [361, 643] width 723 height 1286
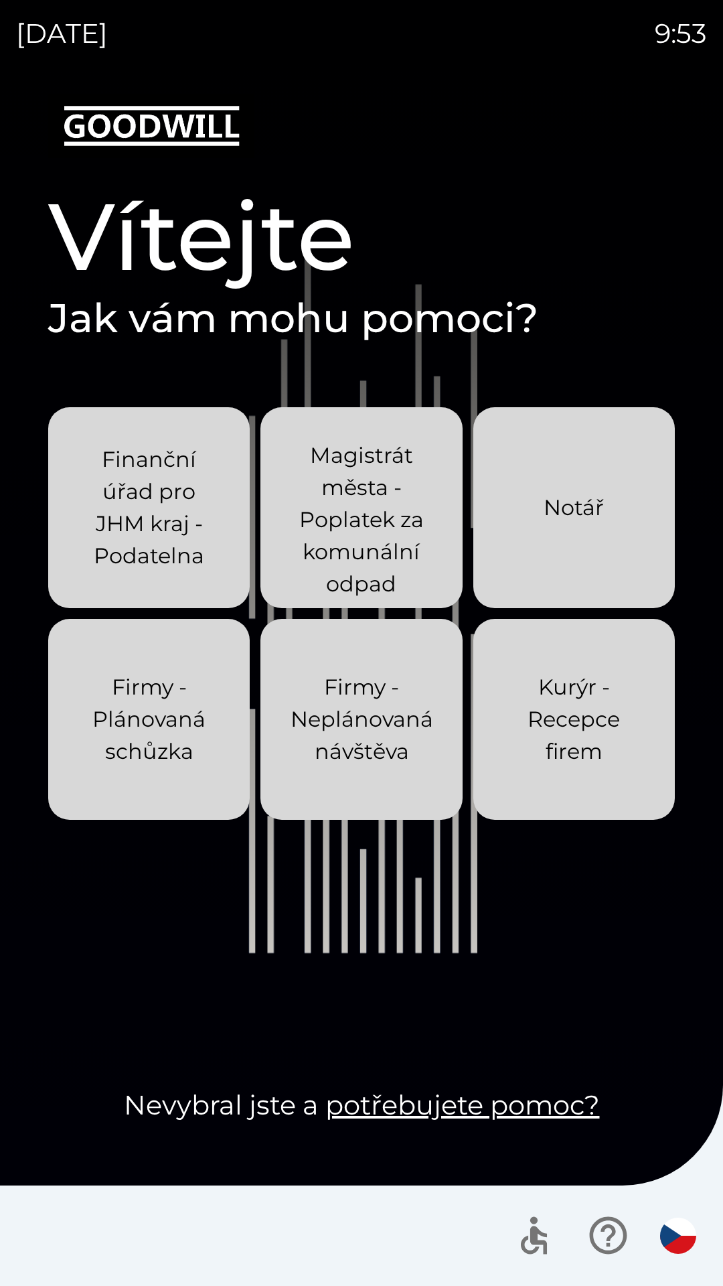
click at [0, 0] on div "[DATE] 9:53 Vítejte Jak vám mohu pomoci? Finanční úřad pro JHM kraj - Podatelna…" at bounding box center [361, 643] width 723 height 1286
click at [0, 0] on div "[DATE] 9:54 Vítejte Jak vám mohu pomoci? Finanční úřad pro JHM kraj - Podatelna…" at bounding box center [361, 643] width 723 height 1286
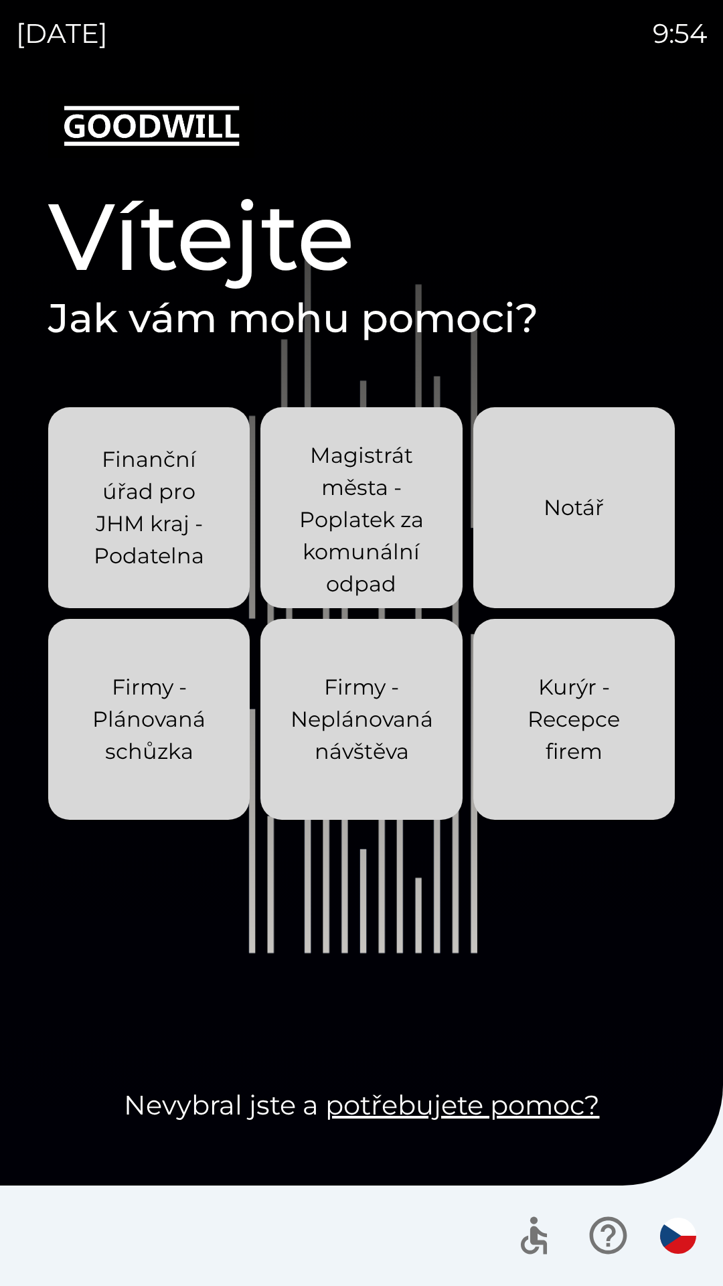
click at [0, 0] on div "[DATE] 9:54 Vítejte Jak vám mohu pomoci? Finanční úřad pro JHM kraj - Podatelna…" at bounding box center [361, 643] width 723 height 1286
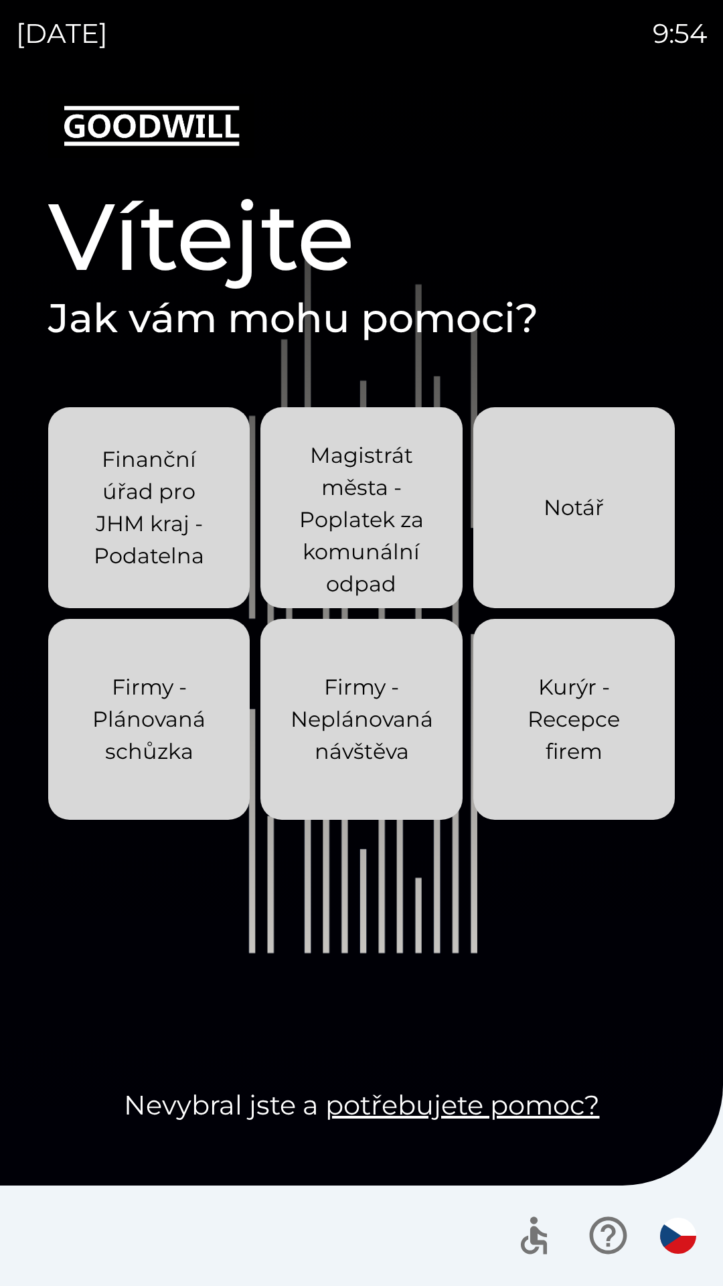
click at [0, 0] on div "[DATE] 9:54 Vítejte Jak vám mohu pomoci? Finanční úřad pro JHM kraj - Podatelna…" at bounding box center [361, 643] width 723 height 1286
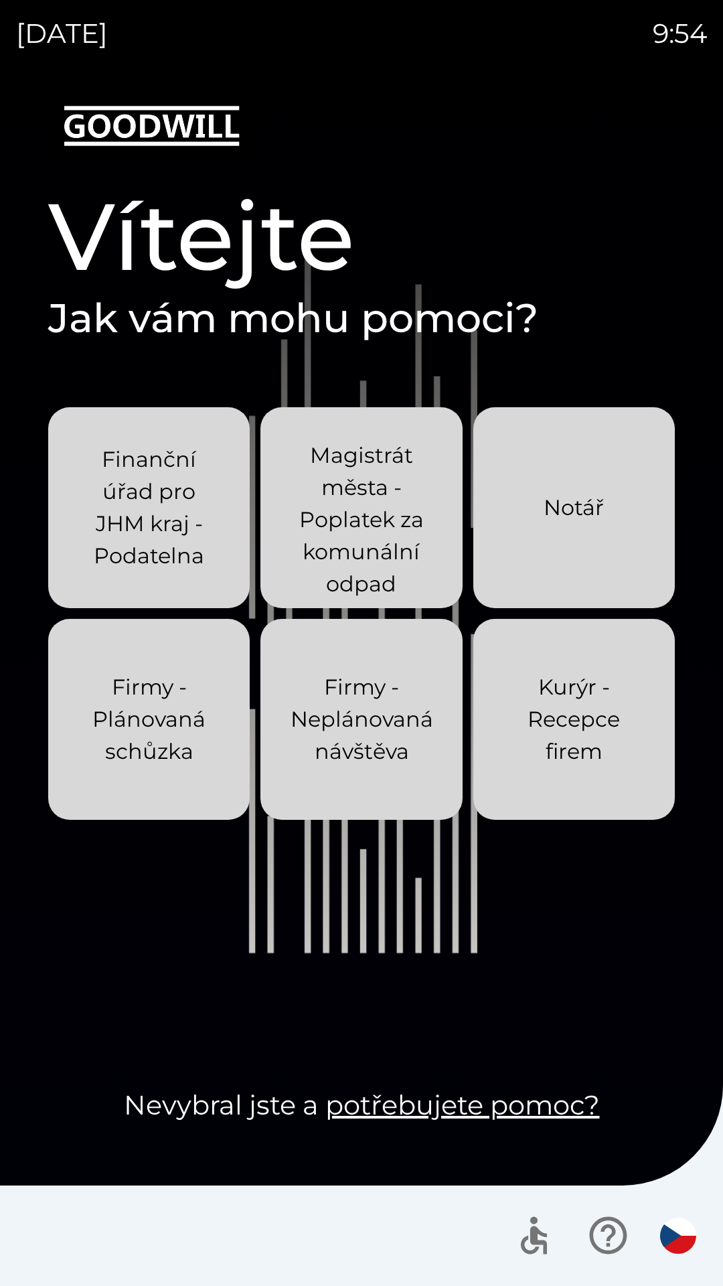
click at [0, 0] on div "[DATE] 9:54 Vítejte Jak vám mohu pomoci? Finanční úřad pro JHM kraj - Podatelna…" at bounding box center [361, 643] width 723 height 1286
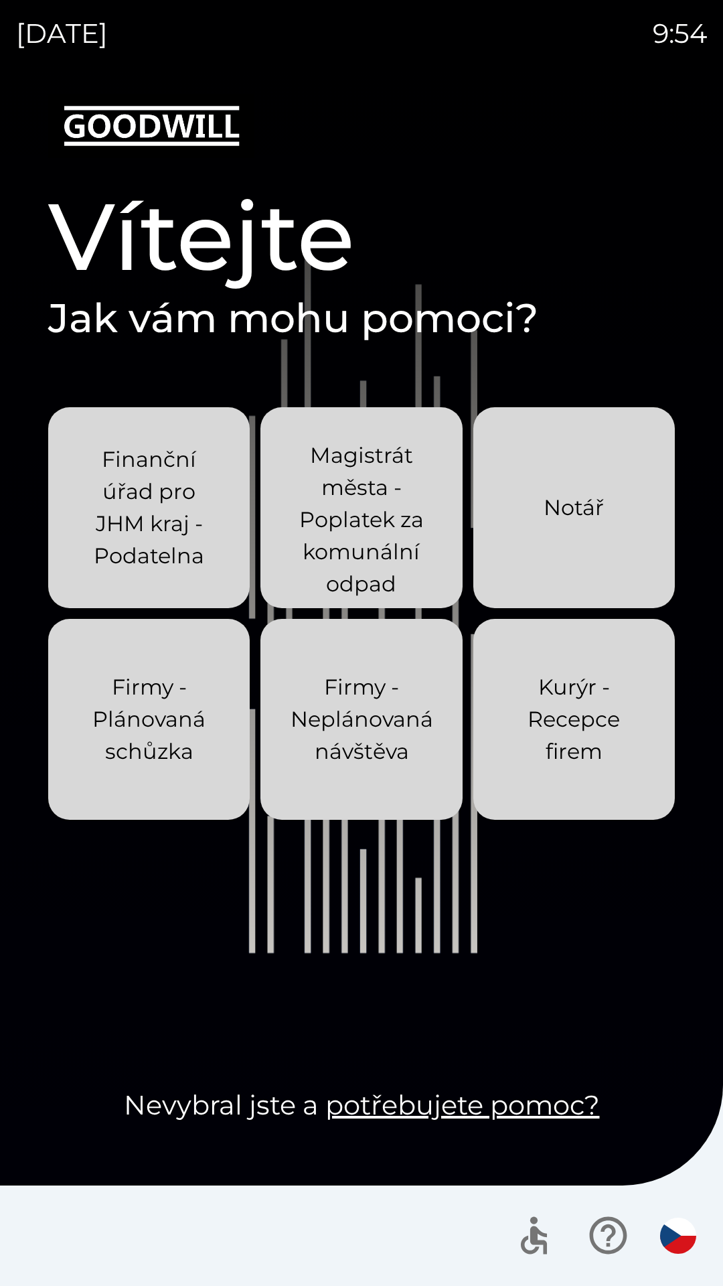
click at [0, 0] on div "[DATE] 9:54 Vítejte Jak vám mohu pomoci? Finanční úřad pro JHM kraj - Podatelna…" at bounding box center [361, 643] width 723 height 1286
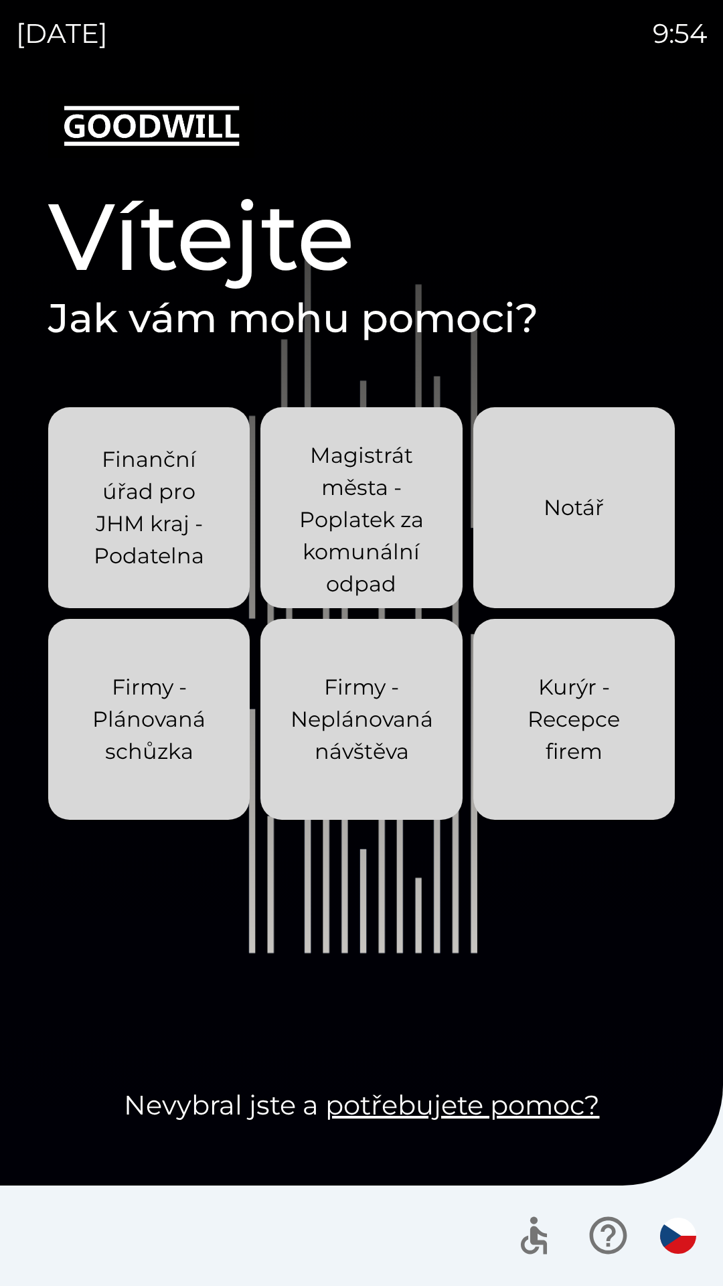
click at [0, 0] on div "[DATE] 9:54 Vítejte Jak vám mohu pomoci? Finanční úřad pro JHM kraj - Podatelna…" at bounding box center [361, 643] width 723 height 1286
click at [0, 0] on div "[DATE] 9:55 Vítejte Jak vám mohu pomoci? Finanční úřad pro JHM kraj - Podatelna…" at bounding box center [361, 643] width 723 height 1286
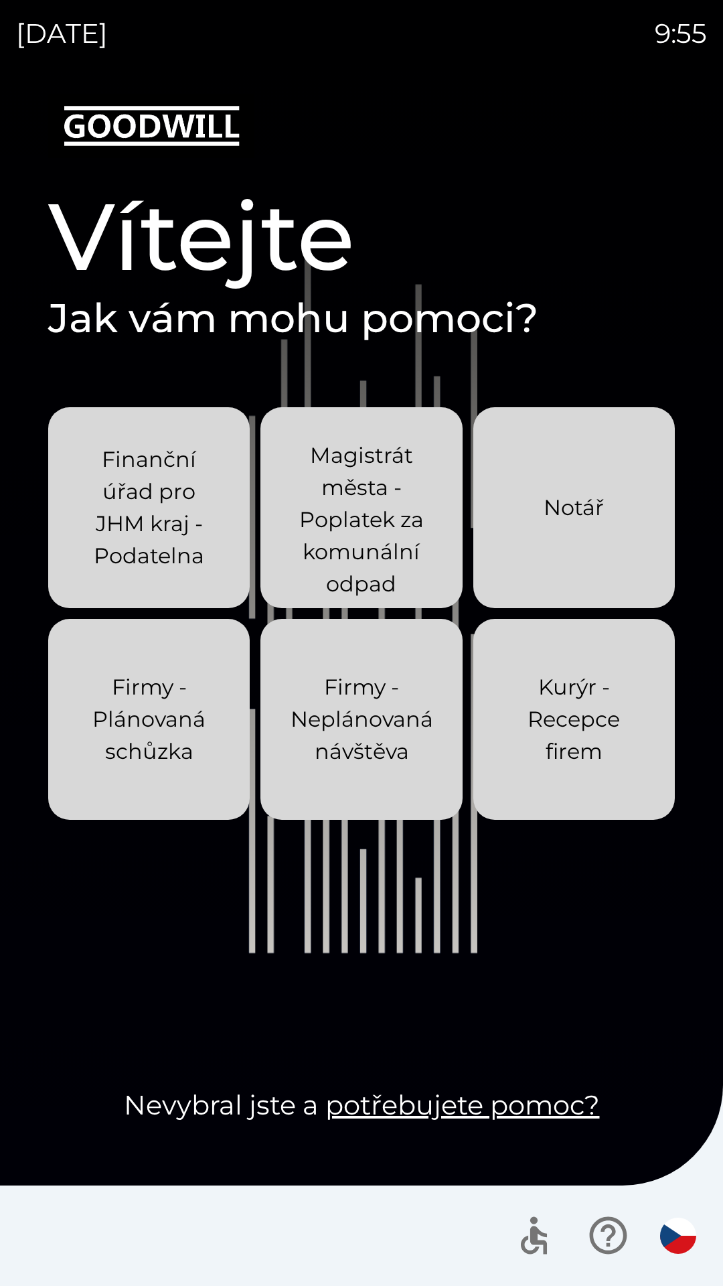
click at [0, 0] on div "[DATE] 9:55 Vítejte Jak vám mohu pomoci? Finanční úřad pro JHM kraj - Podatelna…" at bounding box center [361, 643] width 723 height 1286
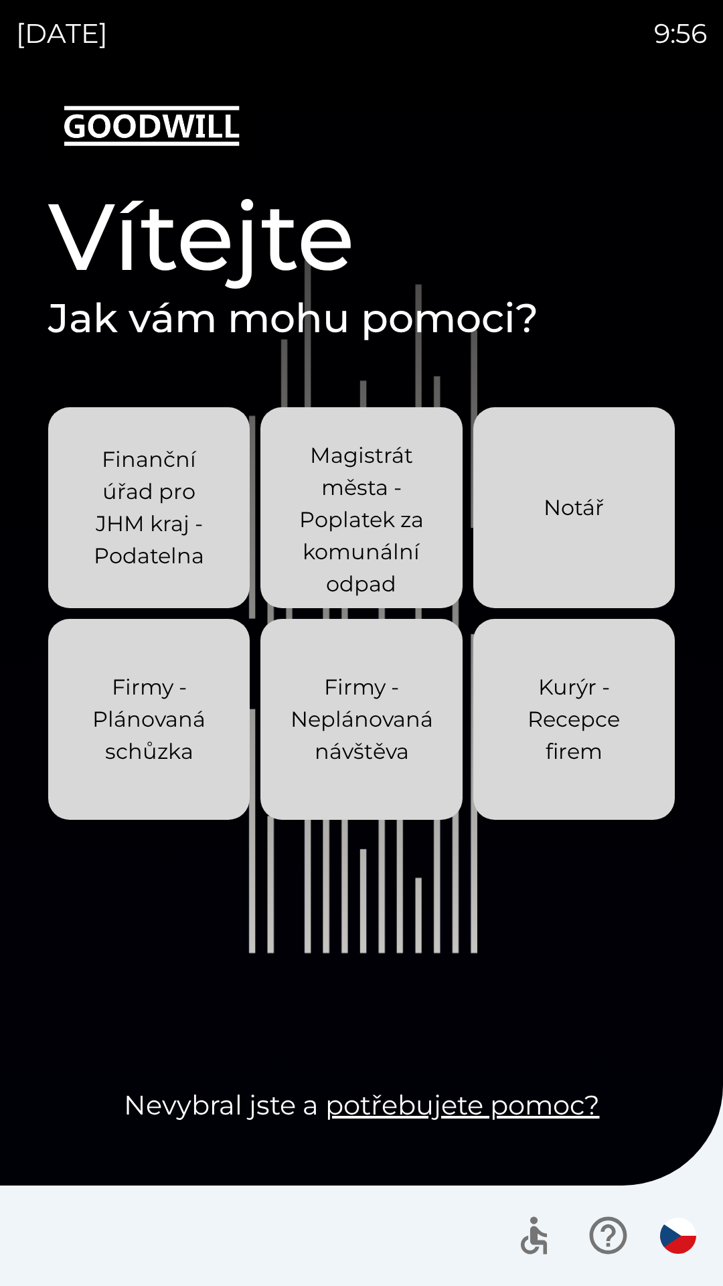
click at [0, 0] on div "[DATE] 9:56 Vítejte Jak vám mohu pomoci? Finanční úřad pro JHM kraj - Podatelna…" at bounding box center [361, 643] width 723 height 1286
click at [0, 0] on div "[DATE] 9:57 Vítejte Jak vám mohu pomoci? Finanční úřad pro JHM kraj - Podatelna…" at bounding box center [361, 643] width 723 height 1286
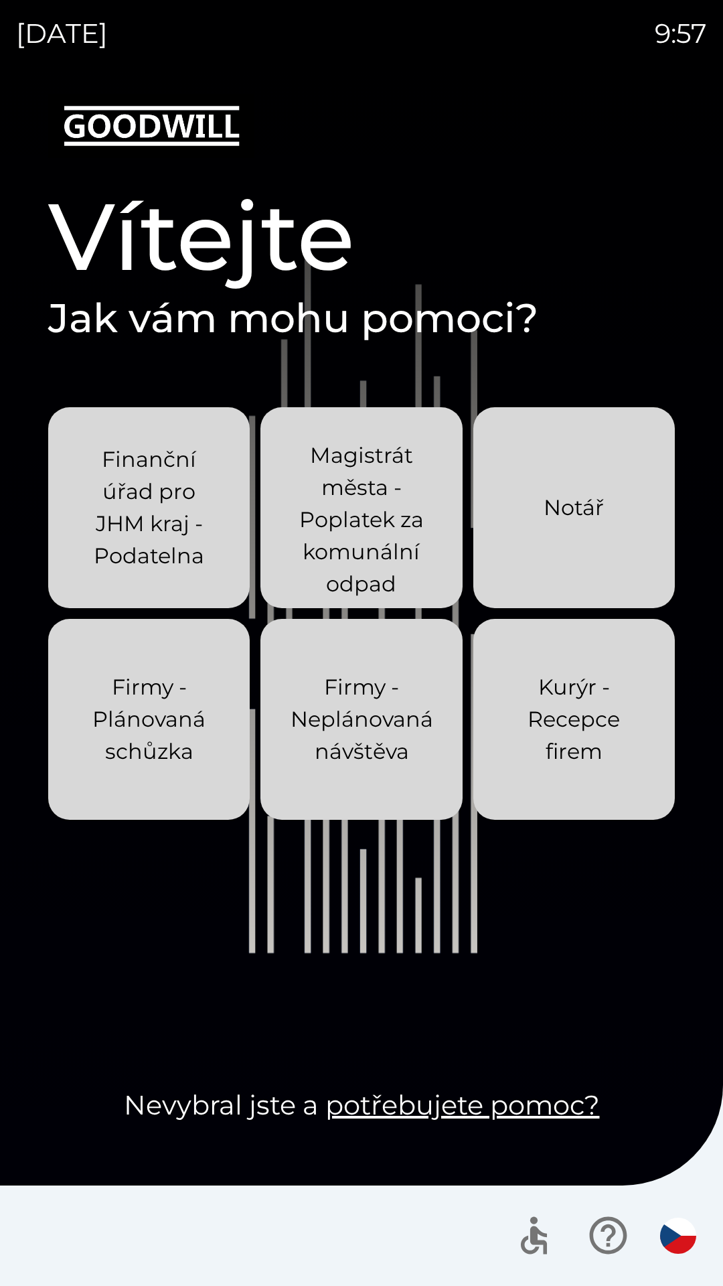
click at [0, 0] on div "[DATE] 9:57 Vítejte Jak vám mohu pomoci? Finanční úřad pro JHM kraj - Podatelna…" at bounding box center [361, 643] width 723 height 1286
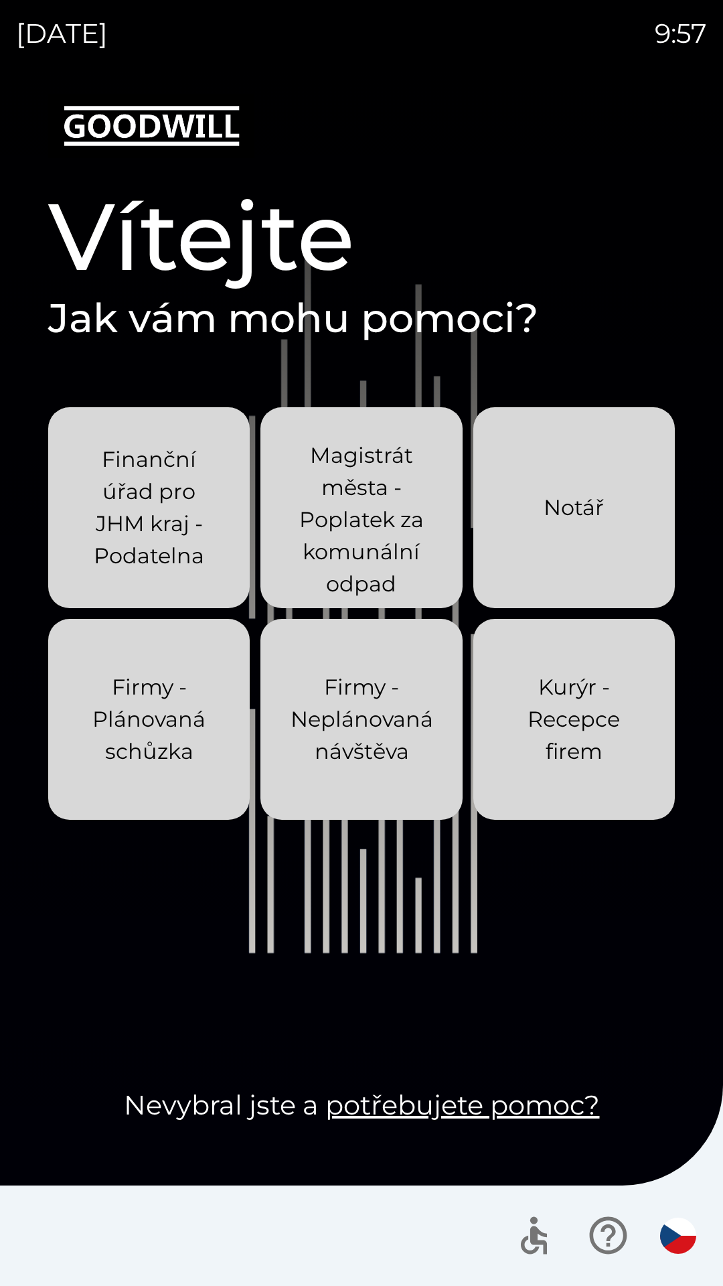
click at [0, 0] on div "[DATE] 9:57 Vítejte Jak vám mohu pomoci? Finanční úřad pro JHM kraj - Podatelna…" at bounding box center [361, 643] width 723 height 1286
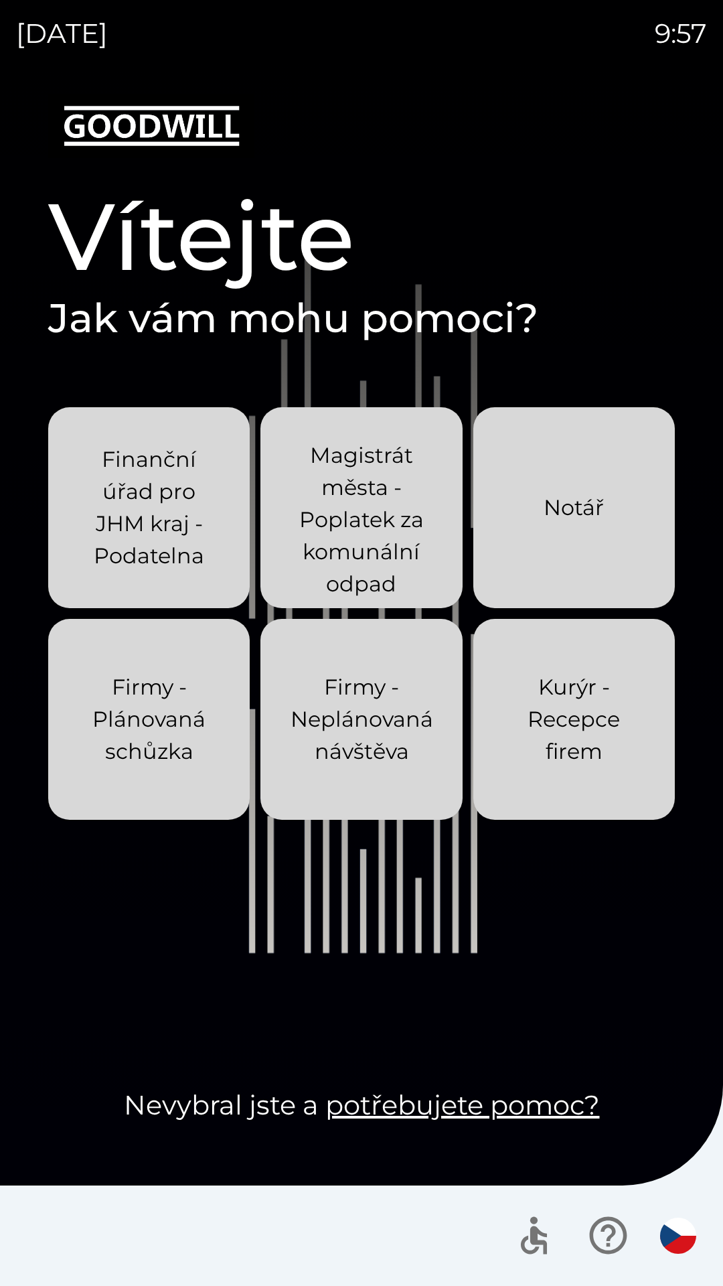
click at [0, 0] on div "[DATE] 9:57 Vítejte Jak vám mohu pomoci? Finanční úřad pro JHM kraj - Podatelna…" at bounding box center [361, 643] width 723 height 1286
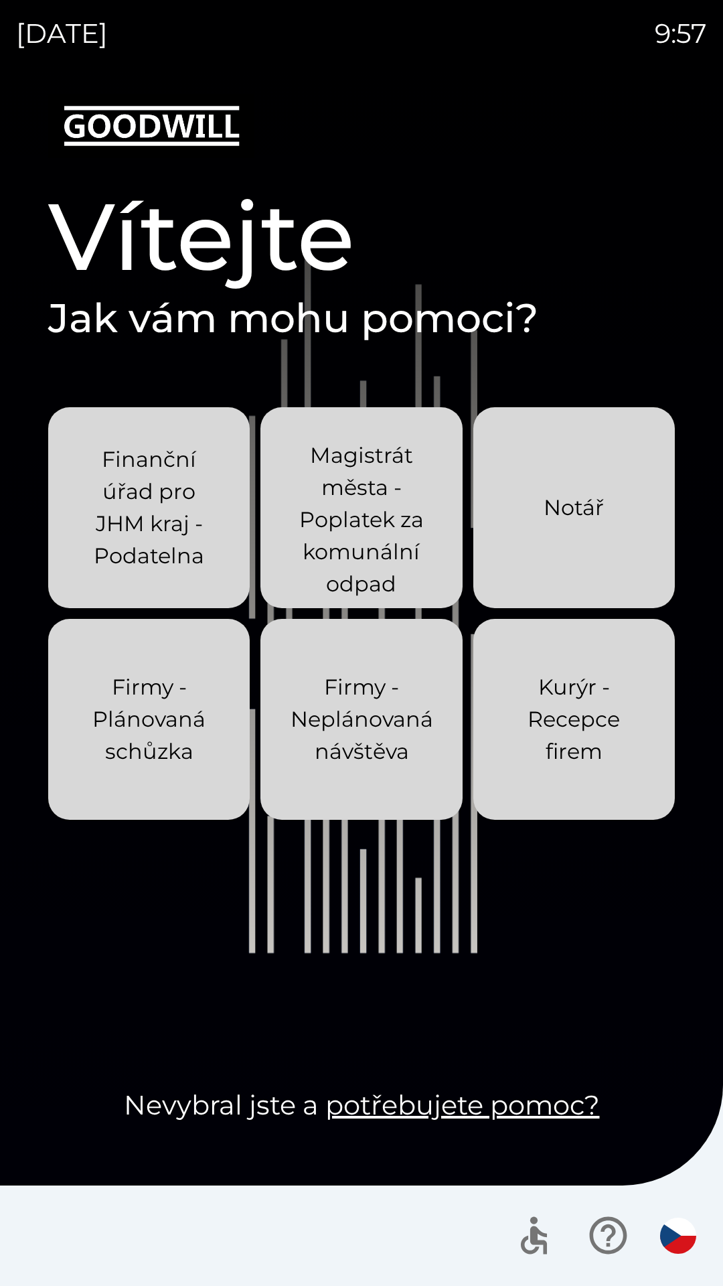
click at [0, 0] on div "[DATE] 9:57 Vítejte Jak vám mohu pomoci? Finanční úřad pro JHM kraj - Podatelna…" at bounding box center [361, 643] width 723 height 1286
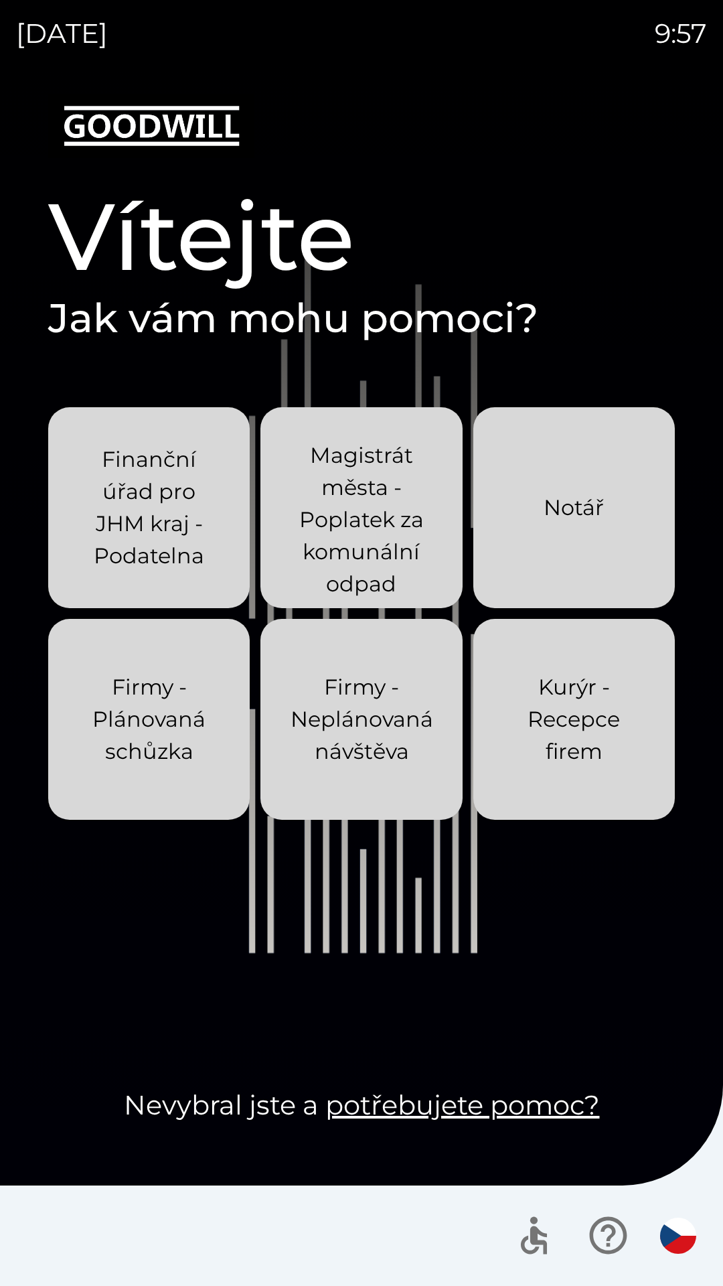
click at [0, 0] on div "[DATE] 9:57 Vítejte Jak vám mohu pomoci? Finanční úřad pro JHM kraj - Podatelna…" at bounding box center [361, 643] width 723 height 1286
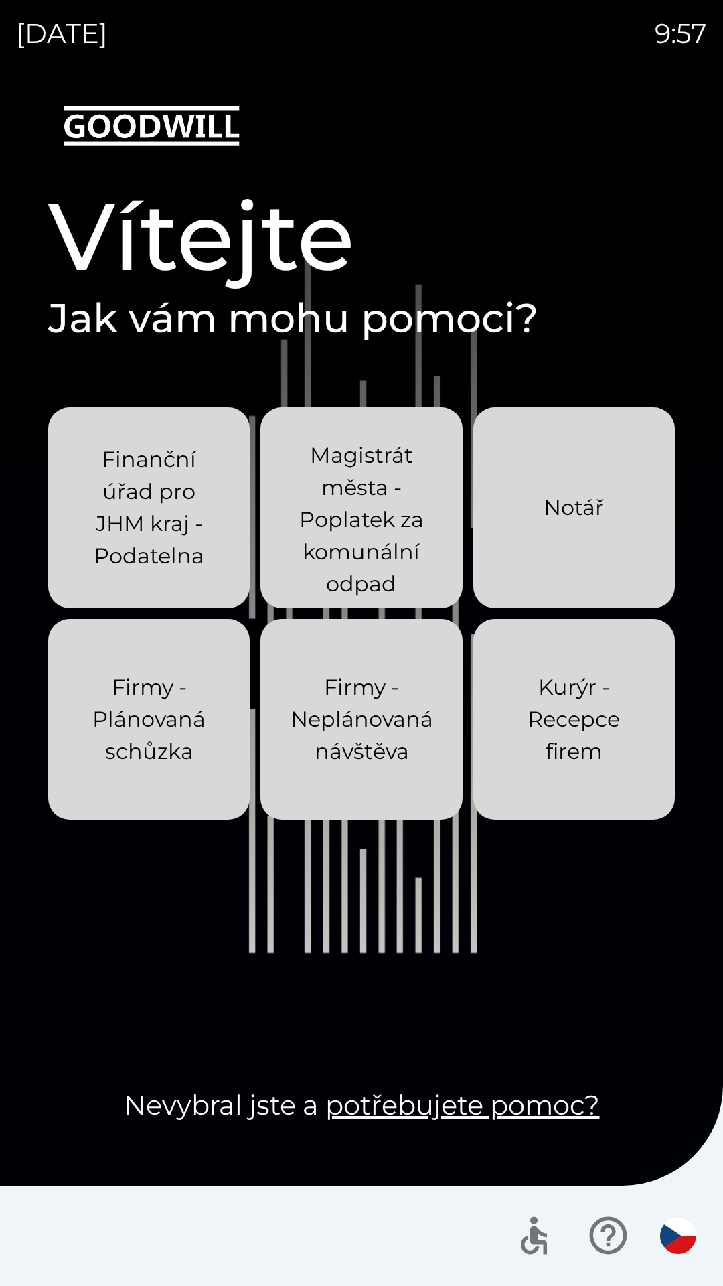
click at [0, 0] on div "[DATE] 9:57 Vítejte Jak vám mohu pomoci? Finanční úřad pro JHM kraj - Podatelna…" at bounding box center [361, 643] width 723 height 1286
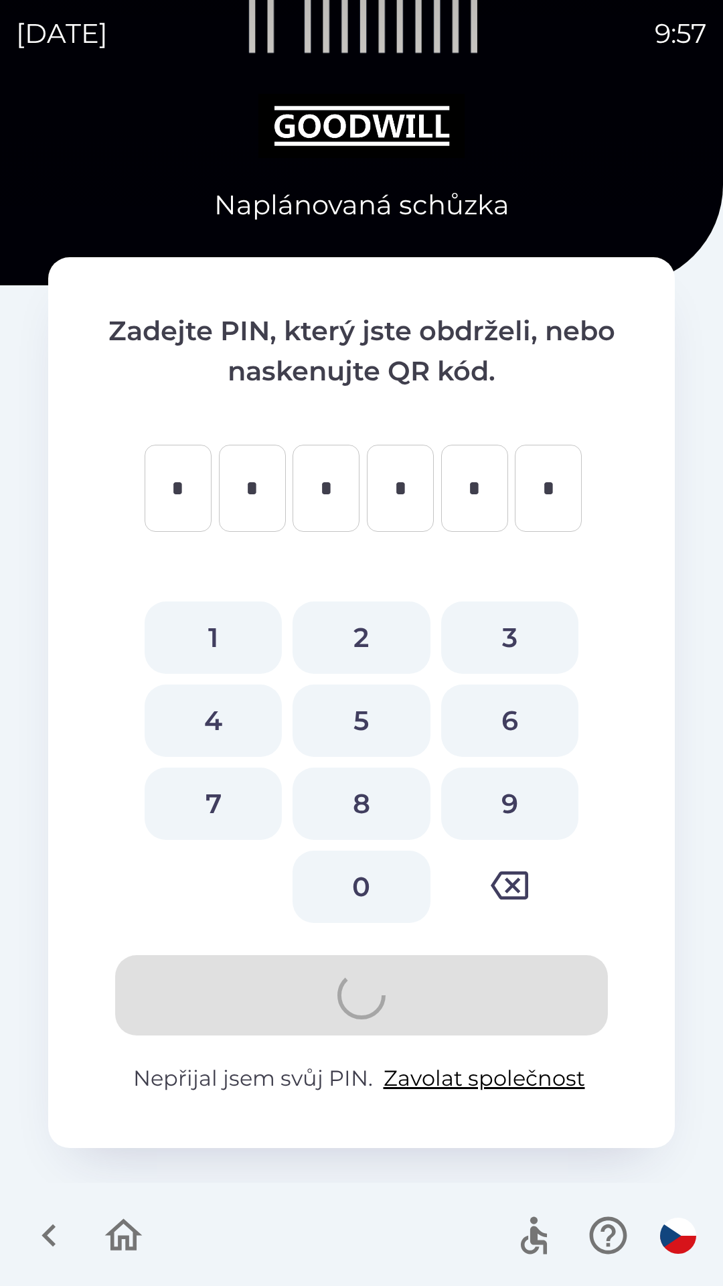
type input "*"
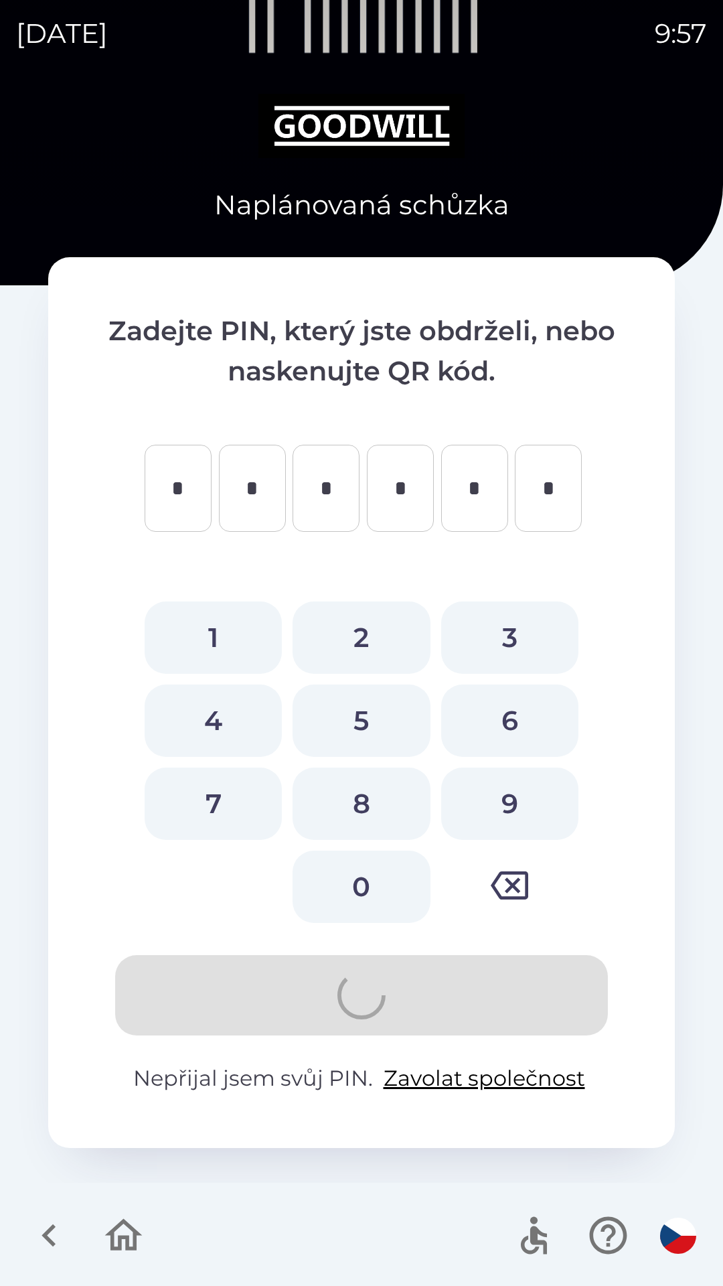
type input "*"
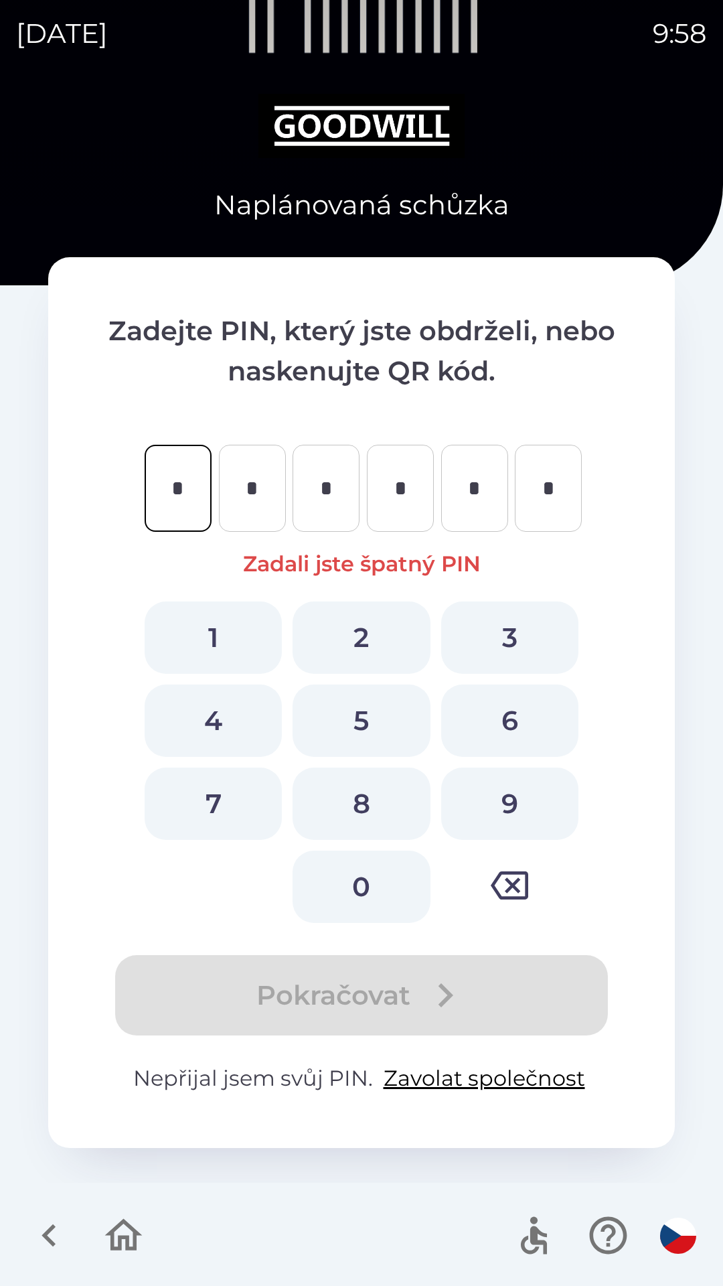
type input "*"
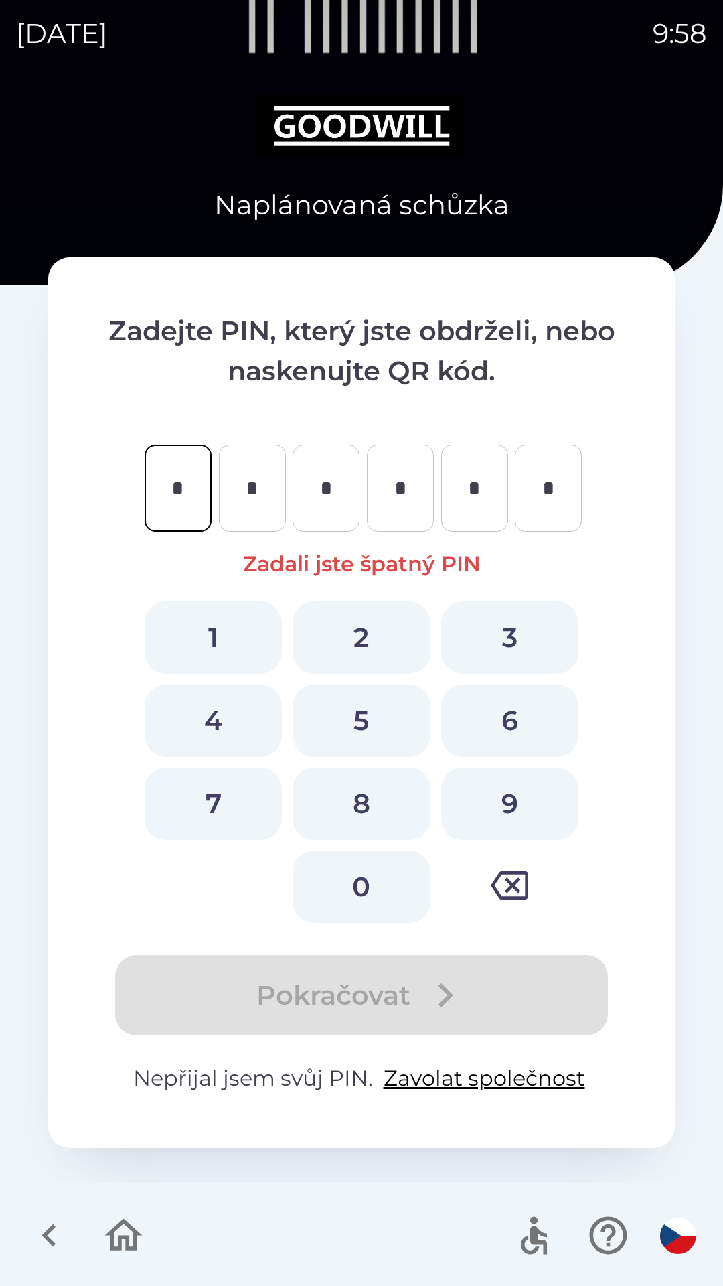
type input "*"
